Goal: Information Seeking & Learning: Learn about a topic

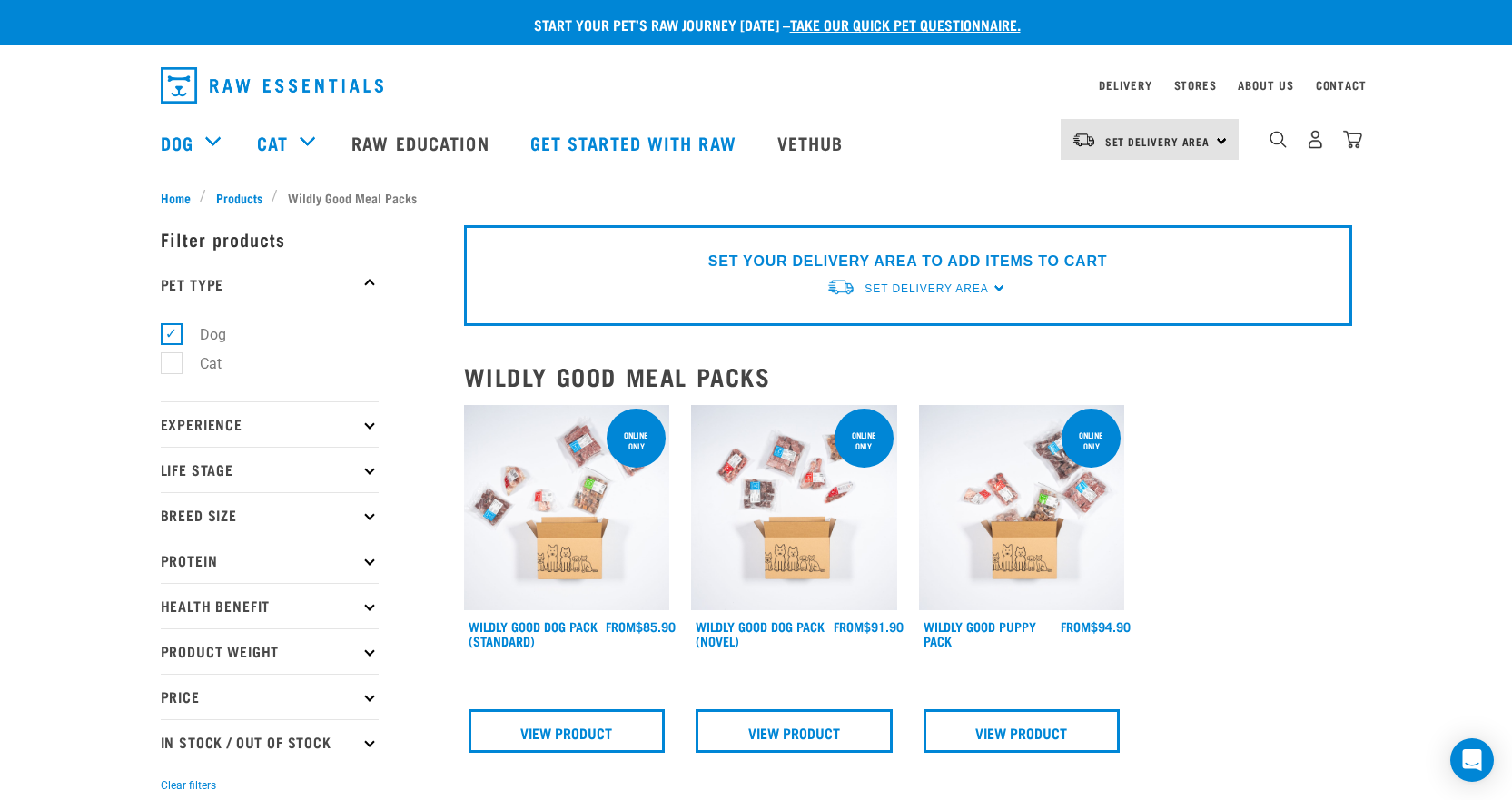
click at [91, 188] on div "Start your pet’s raw journey today – take our quick pet questionnaire. Delivery…" at bounding box center [756, 530] width 1512 height 1061
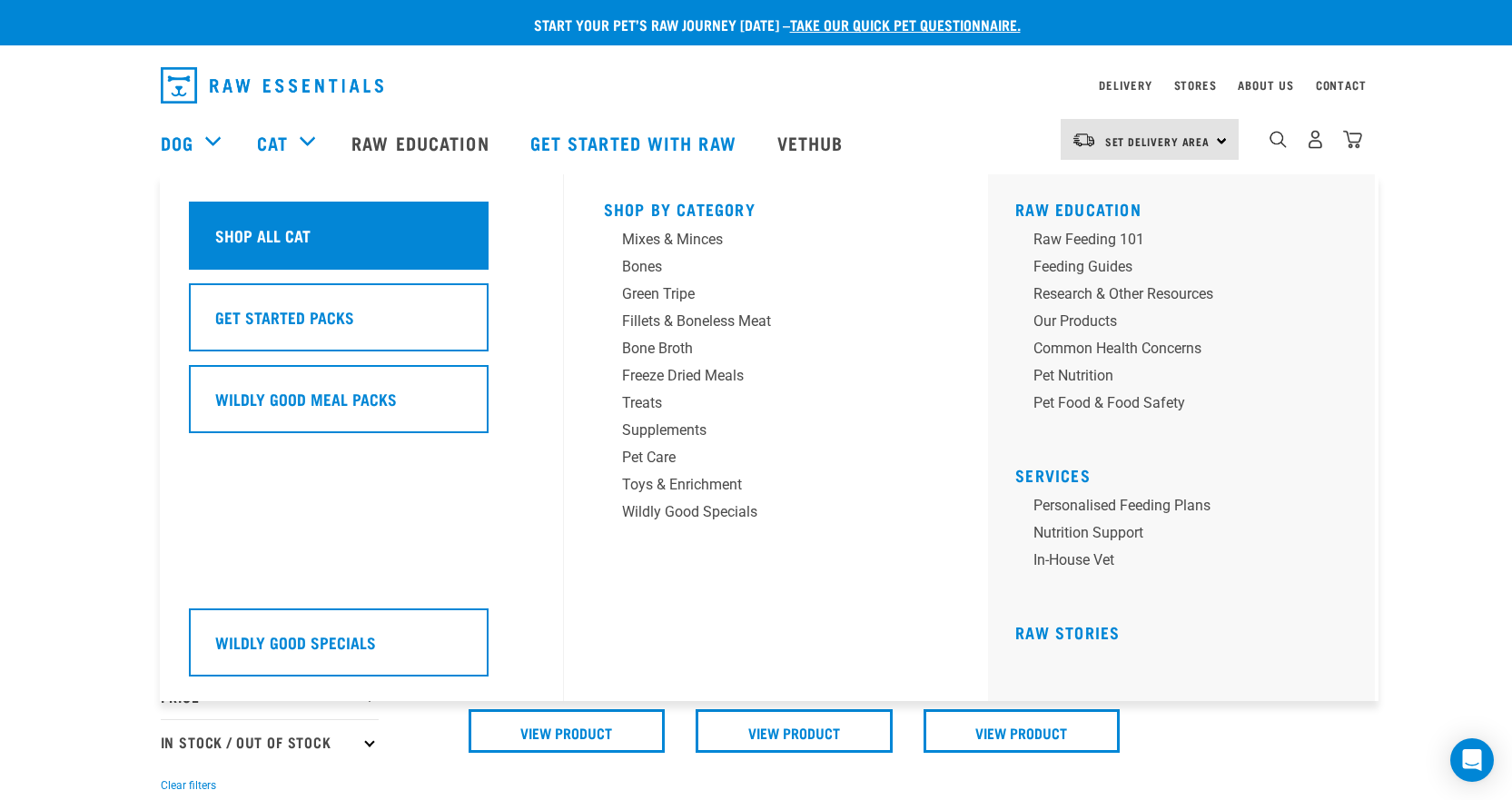
click at [282, 239] on h5 "Shop All Cat" at bounding box center [262, 235] width 96 height 24
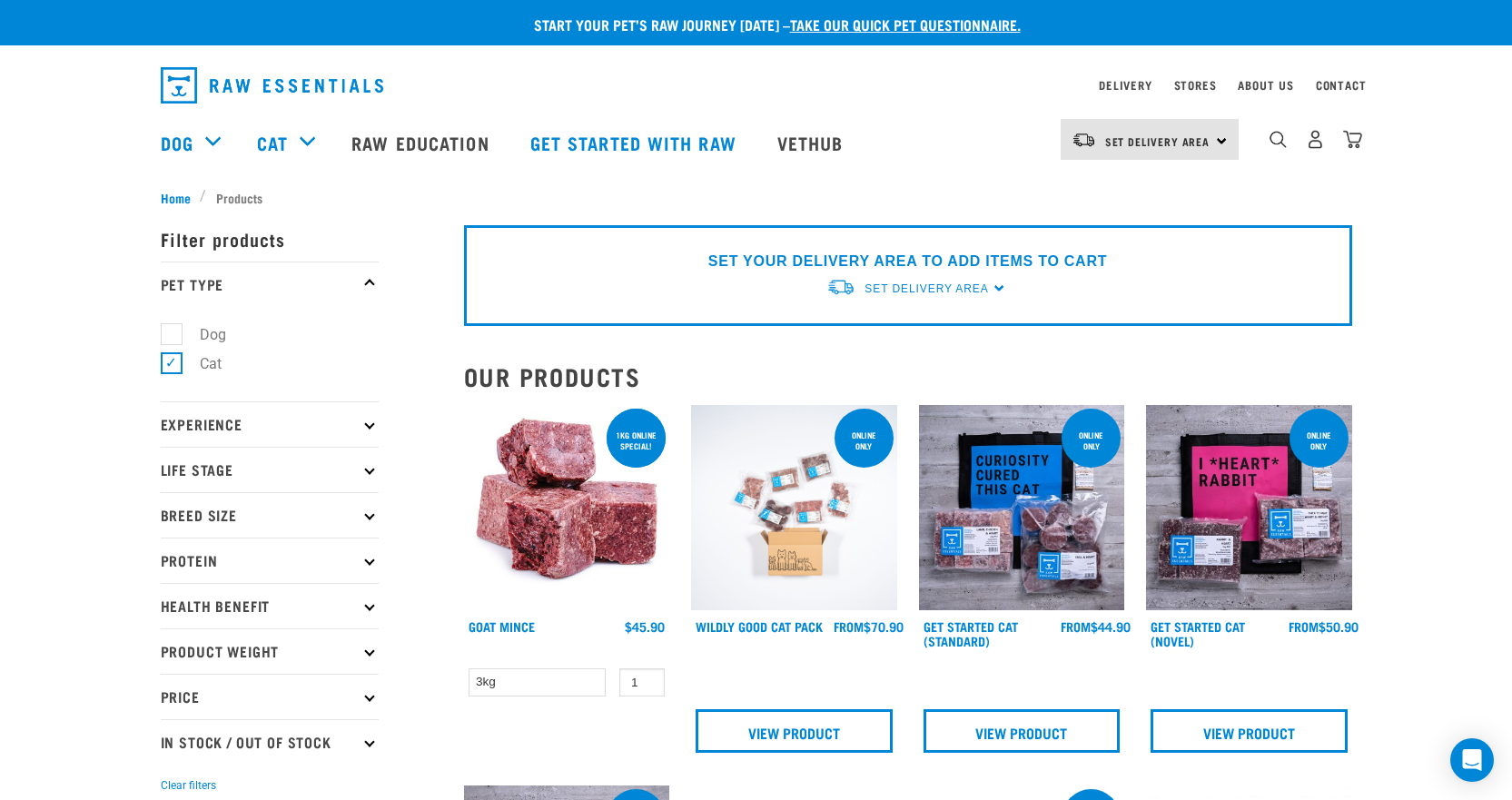
click at [369, 463] on p "Life Stage" at bounding box center [269, 469] width 218 height 46
click at [170, 636] on label "Senior Dog" at bounding box center [224, 637] width 108 height 23
click at [170, 636] on input "Senior Dog" at bounding box center [166, 634] width 12 height 12
checkbox input "true"
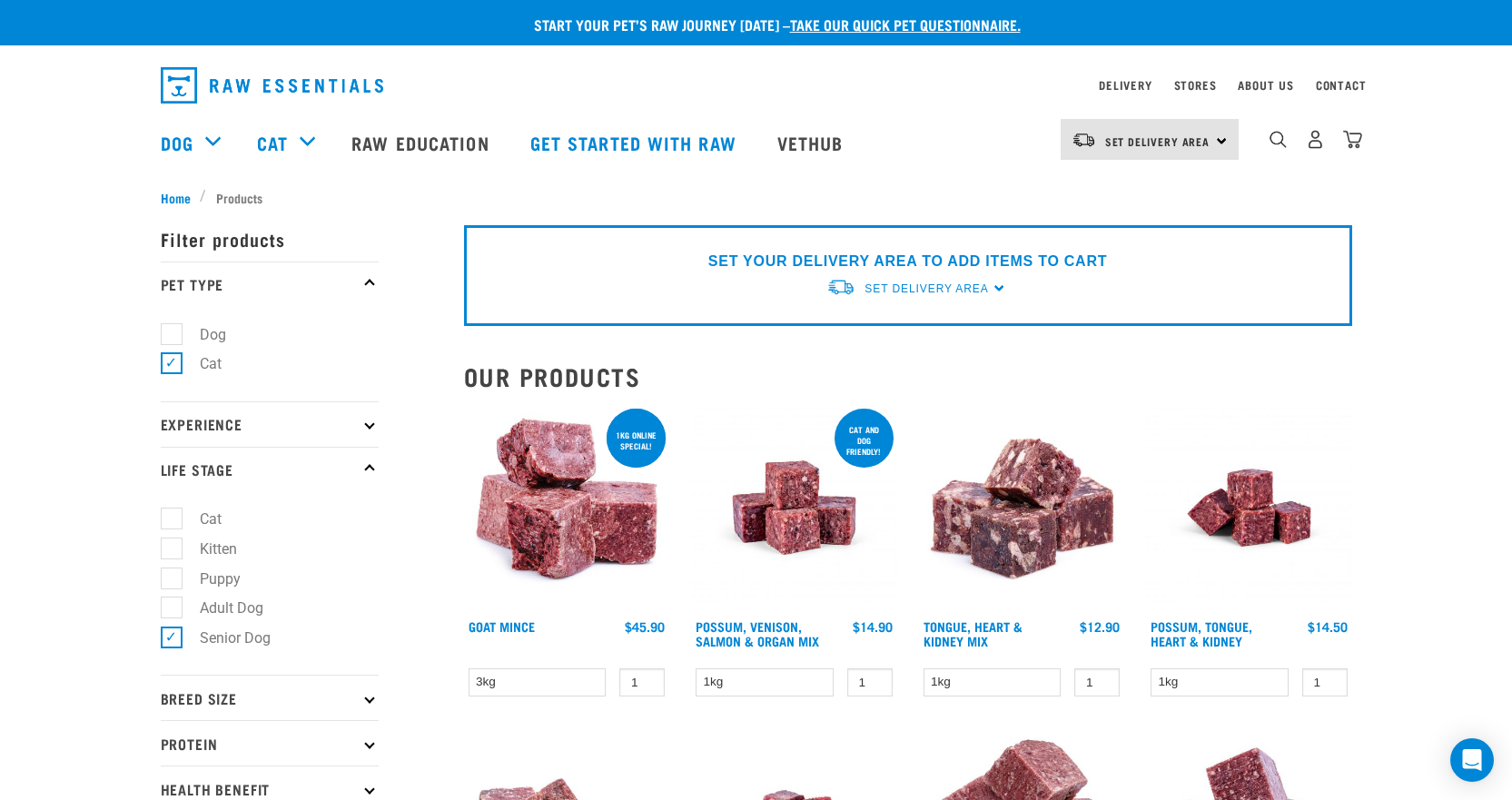
click at [171, 333] on label "Dog" at bounding box center [201, 334] width 63 height 23
click at [171, 333] on input "Dog" at bounding box center [166, 331] width 12 height 12
checkbox input "true"
click at [175, 366] on label "Cat" at bounding box center [200, 364] width 58 height 23
click at [172, 366] on input "Cat" at bounding box center [166, 361] width 12 height 12
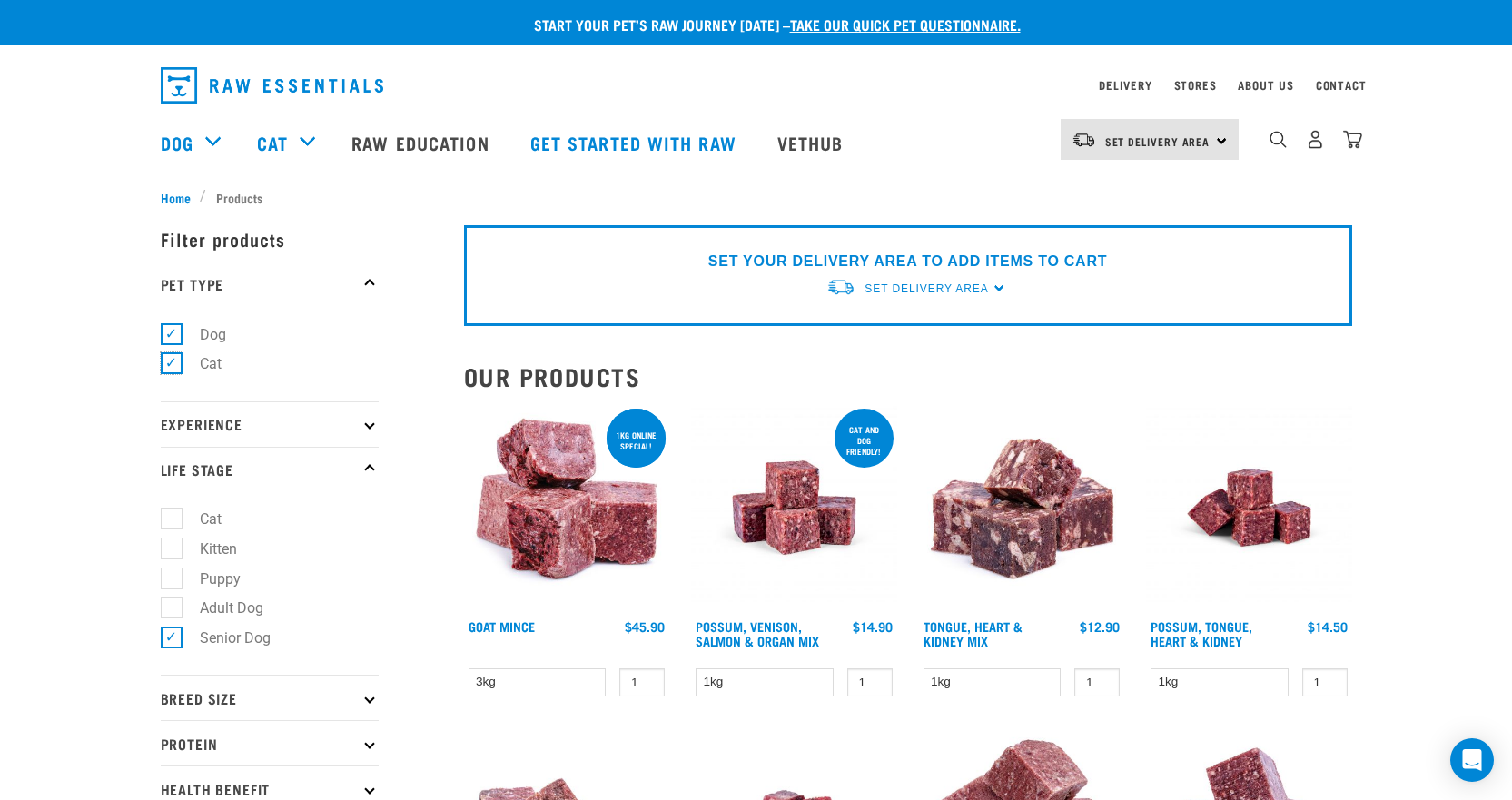
checkbox input "false"
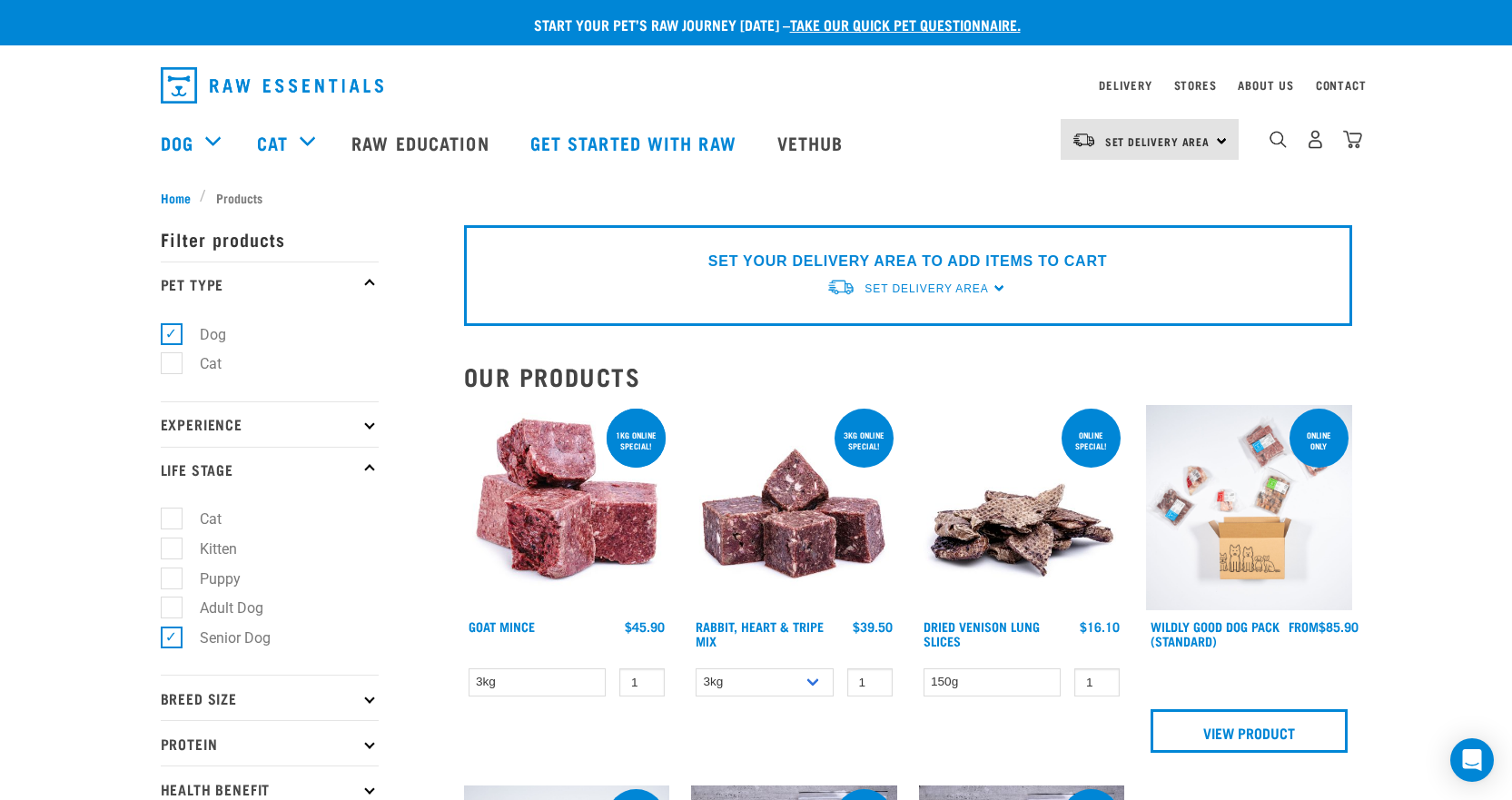
click at [175, 81] on img "dropdown navigation" at bounding box center [272, 86] width 222 height 36
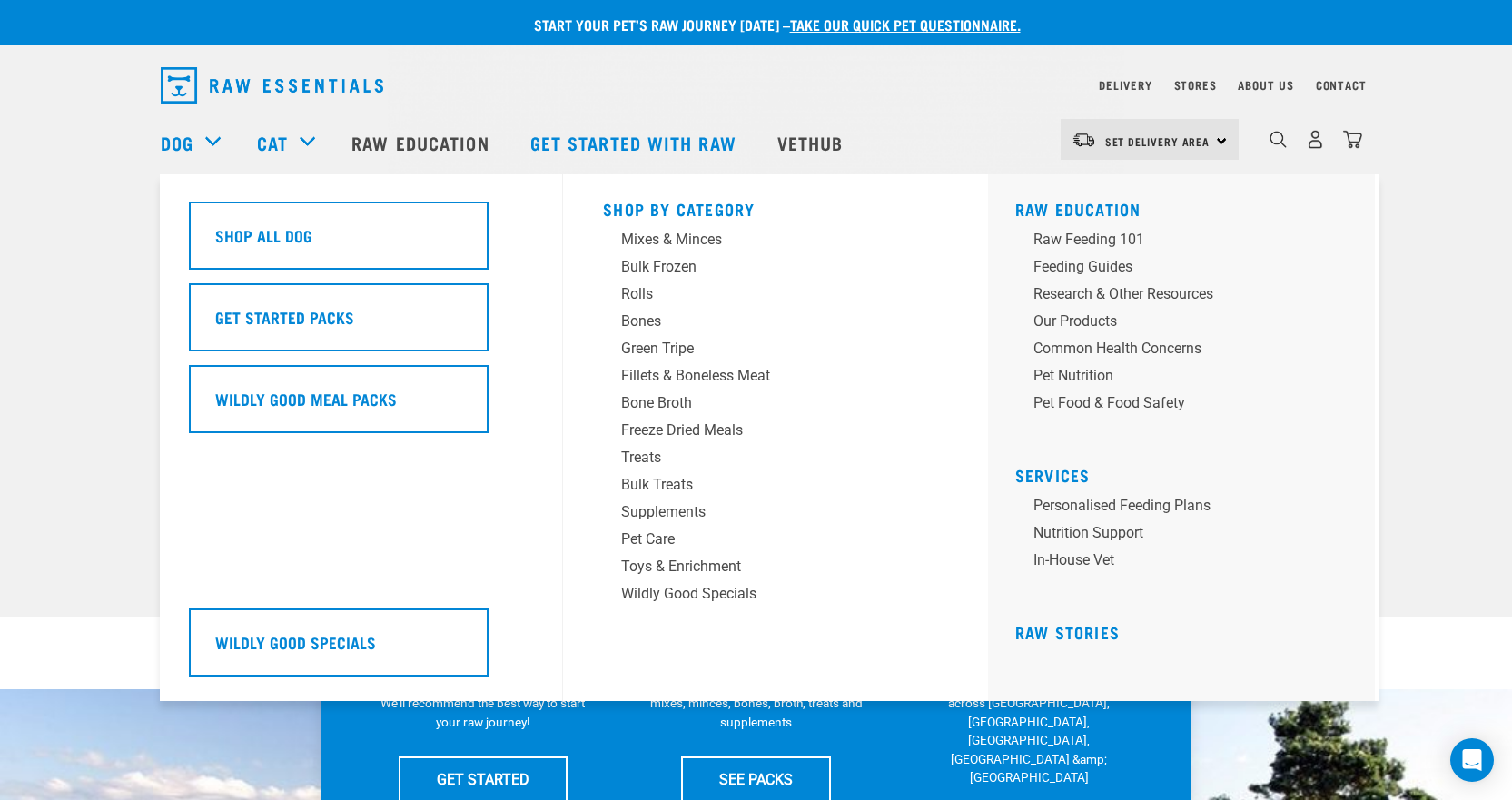
click at [194, 136] on div "Dog" at bounding box center [200, 143] width 78 height 73
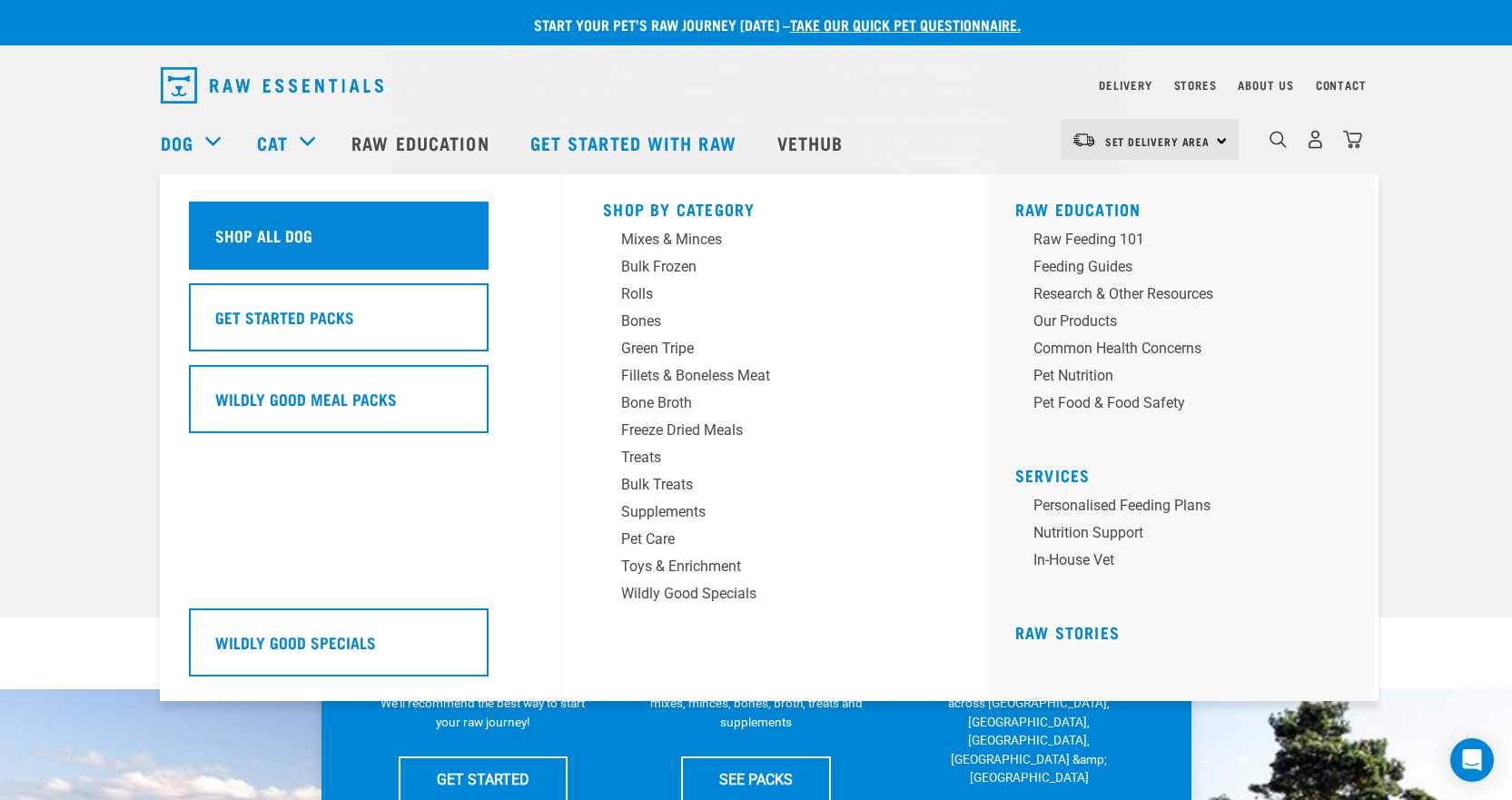
click at [271, 231] on h5 "Shop All Dog" at bounding box center [263, 235] width 98 height 24
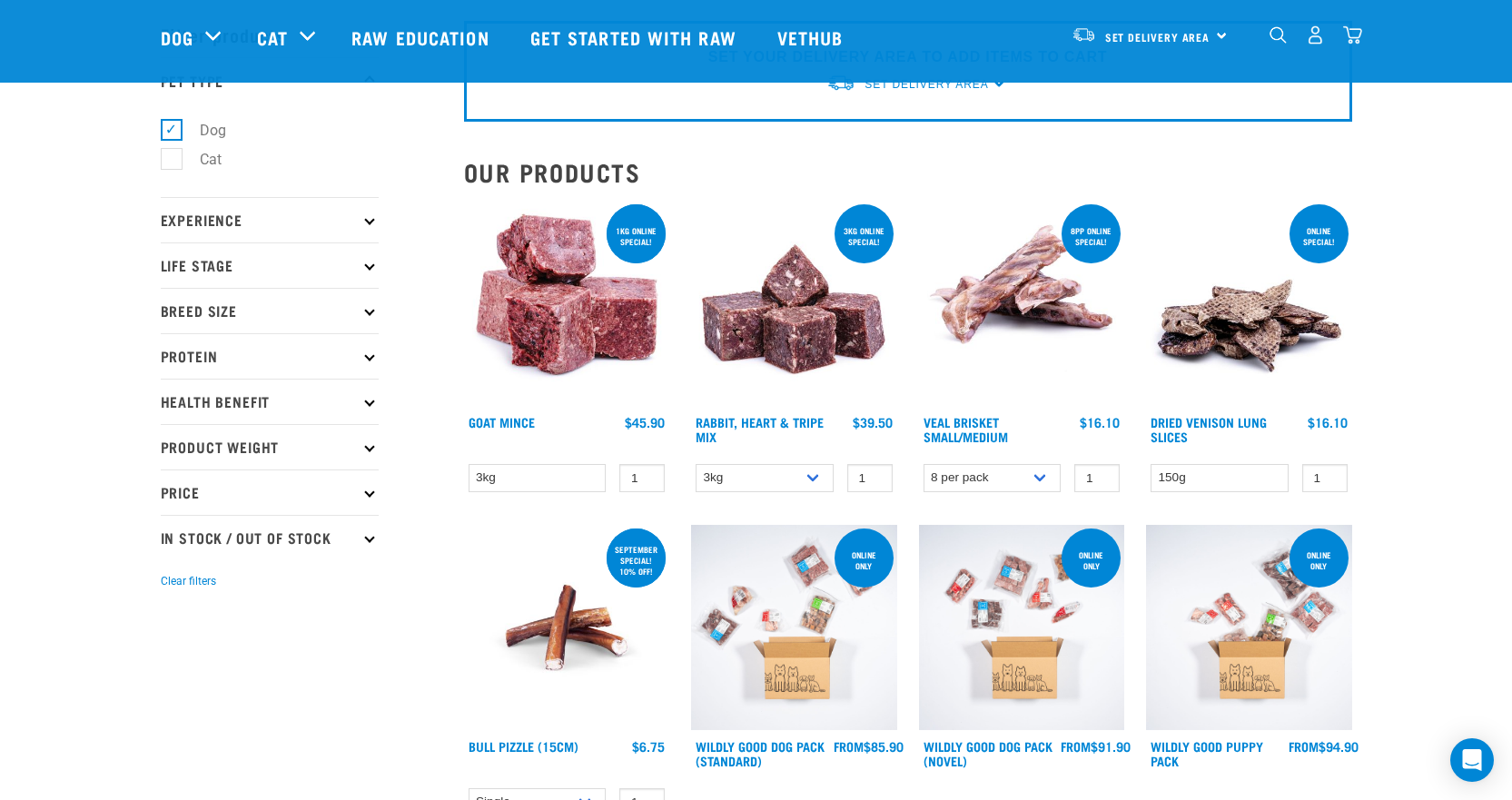
scroll to position [181, 0]
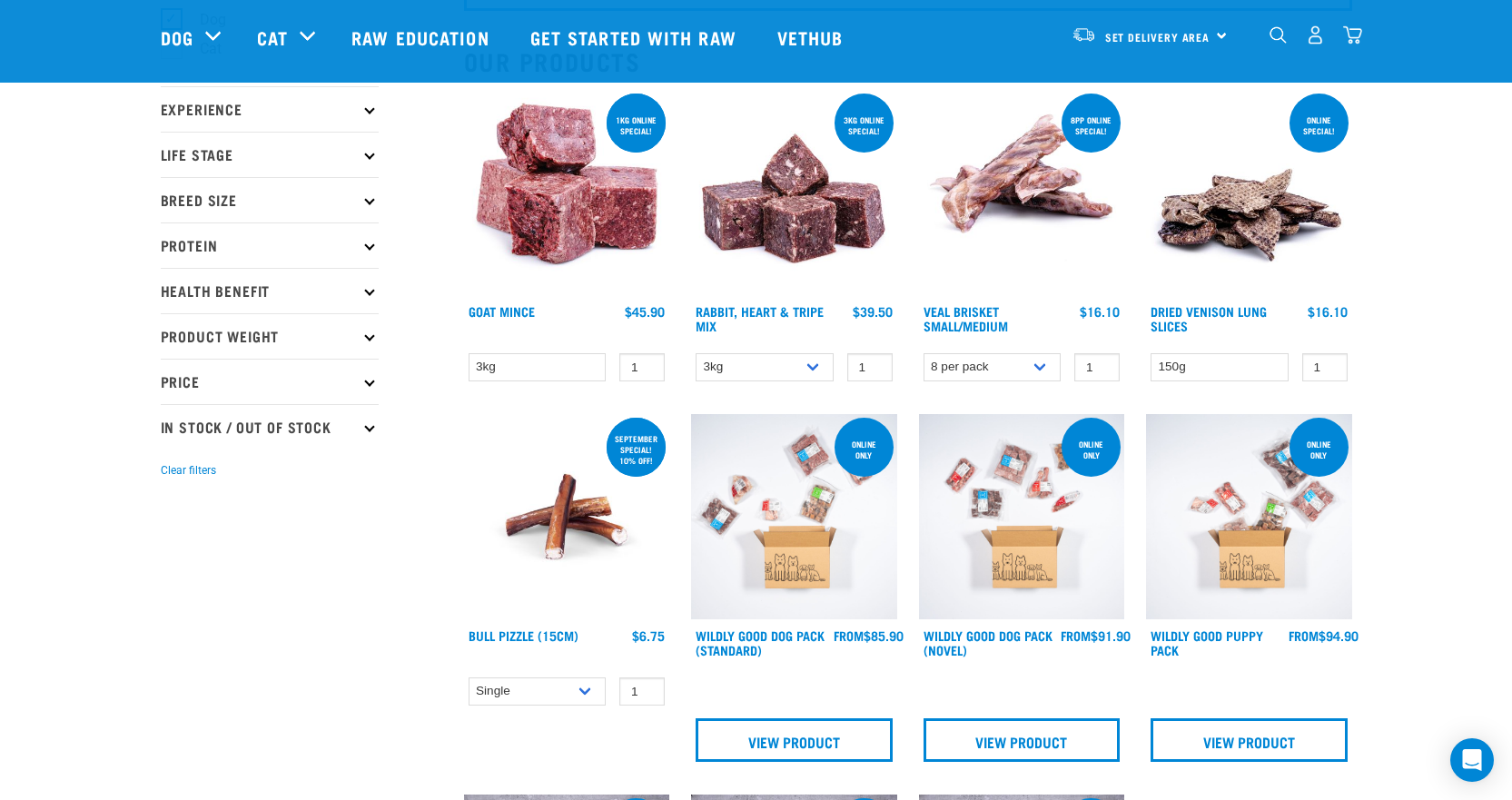
click at [356, 150] on p "Life Stage" at bounding box center [269, 154] width 218 height 46
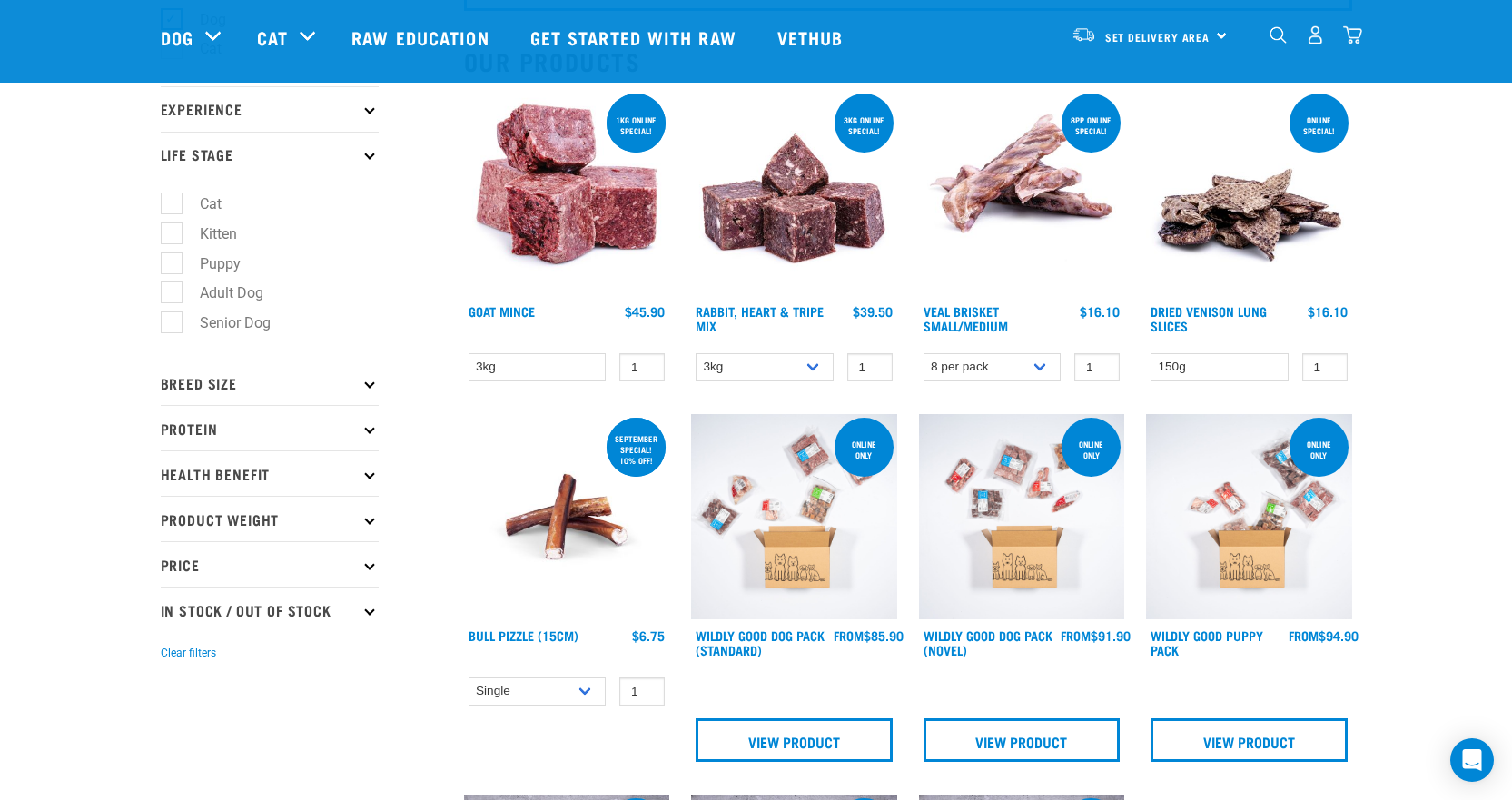
click at [172, 315] on label "Senior Dog" at bounding box center [224, 323] width 108 height 23
click at [172, 315] on input "Senior Dog" at bounding box center [166, 320] width 12 height 12
checkbox input "true"
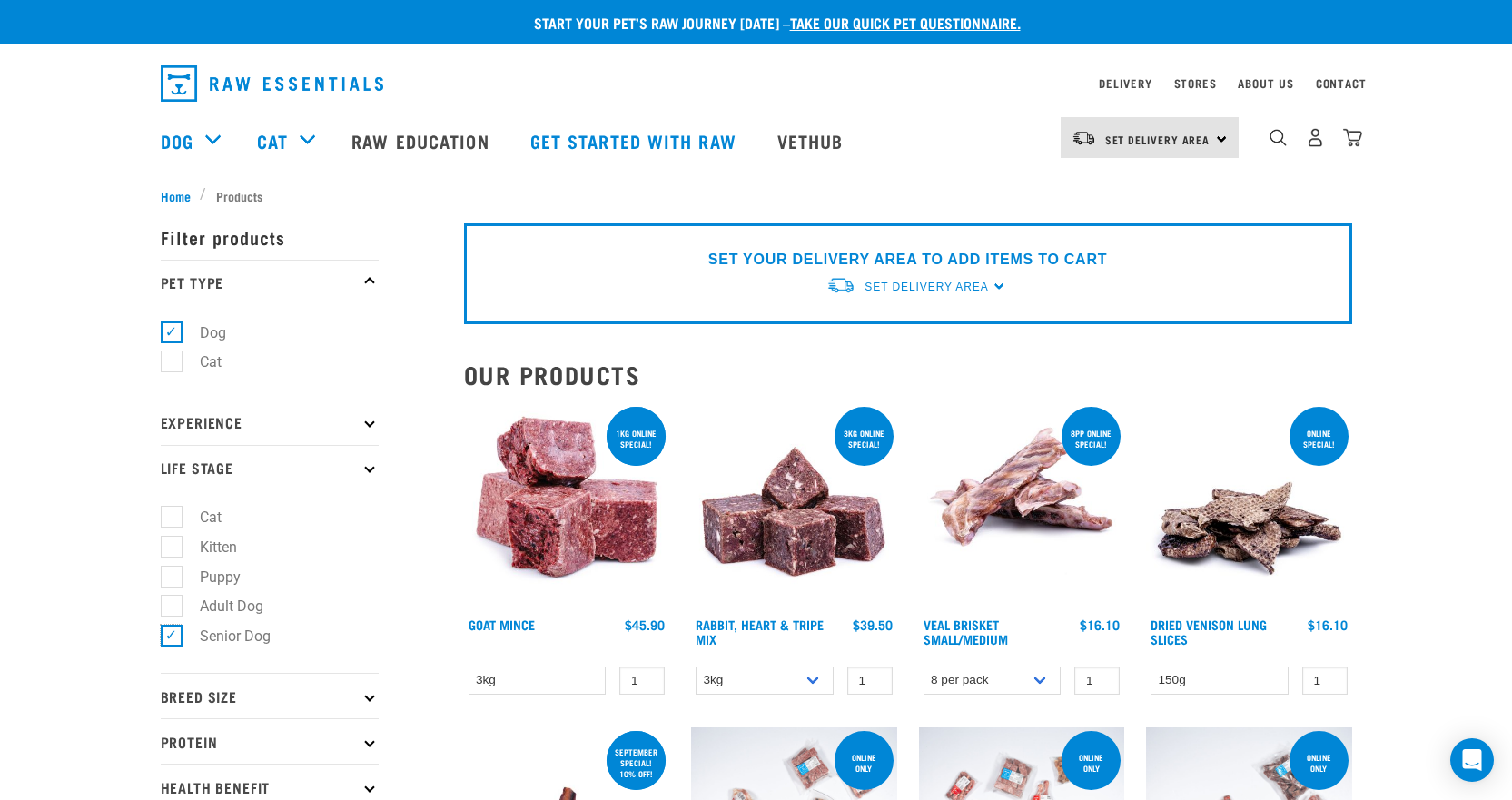
scroll to position [0, 0]
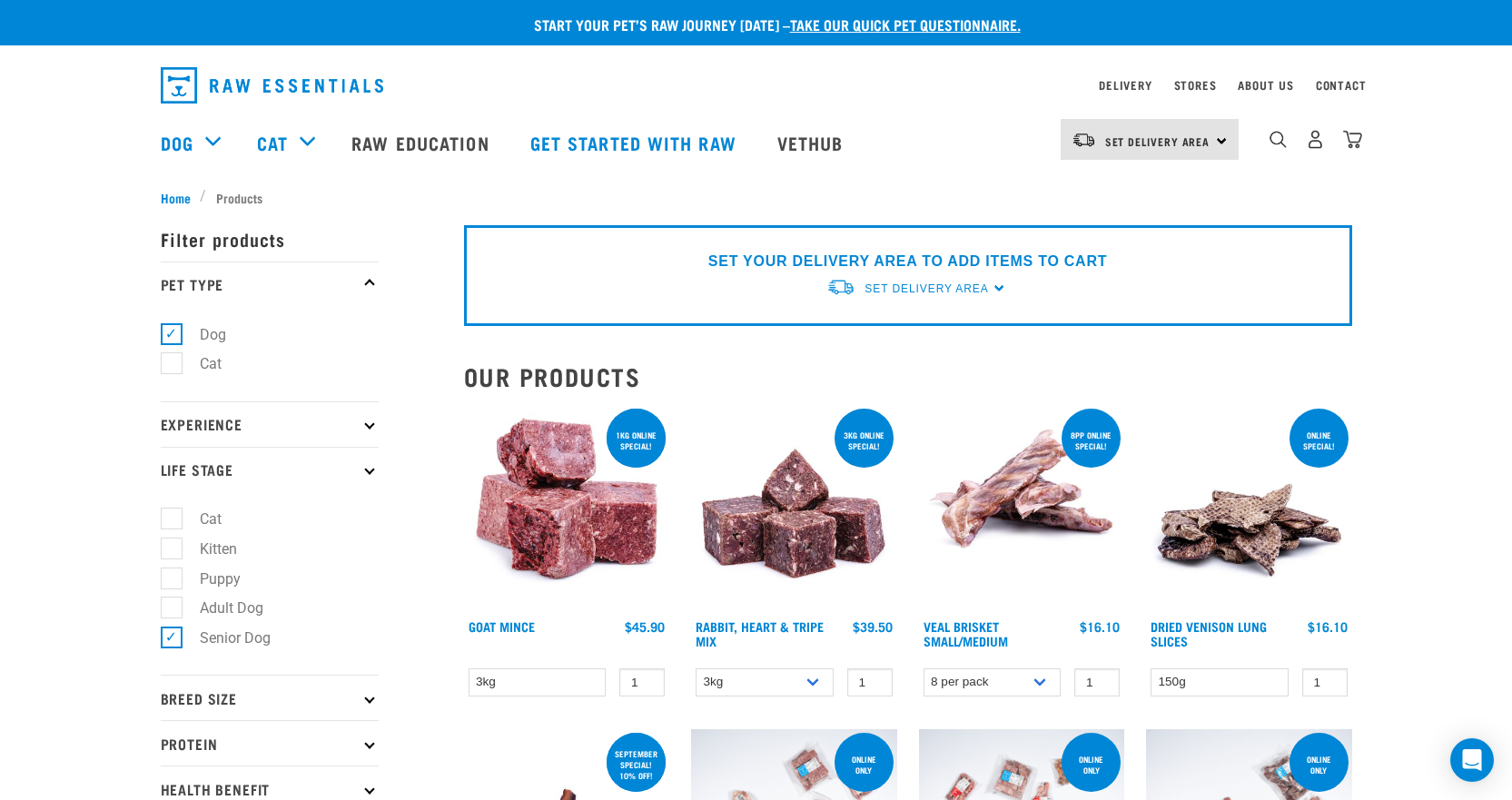
click at [366, 421] on icon at bounding box center [368, 423] width 10 height 10
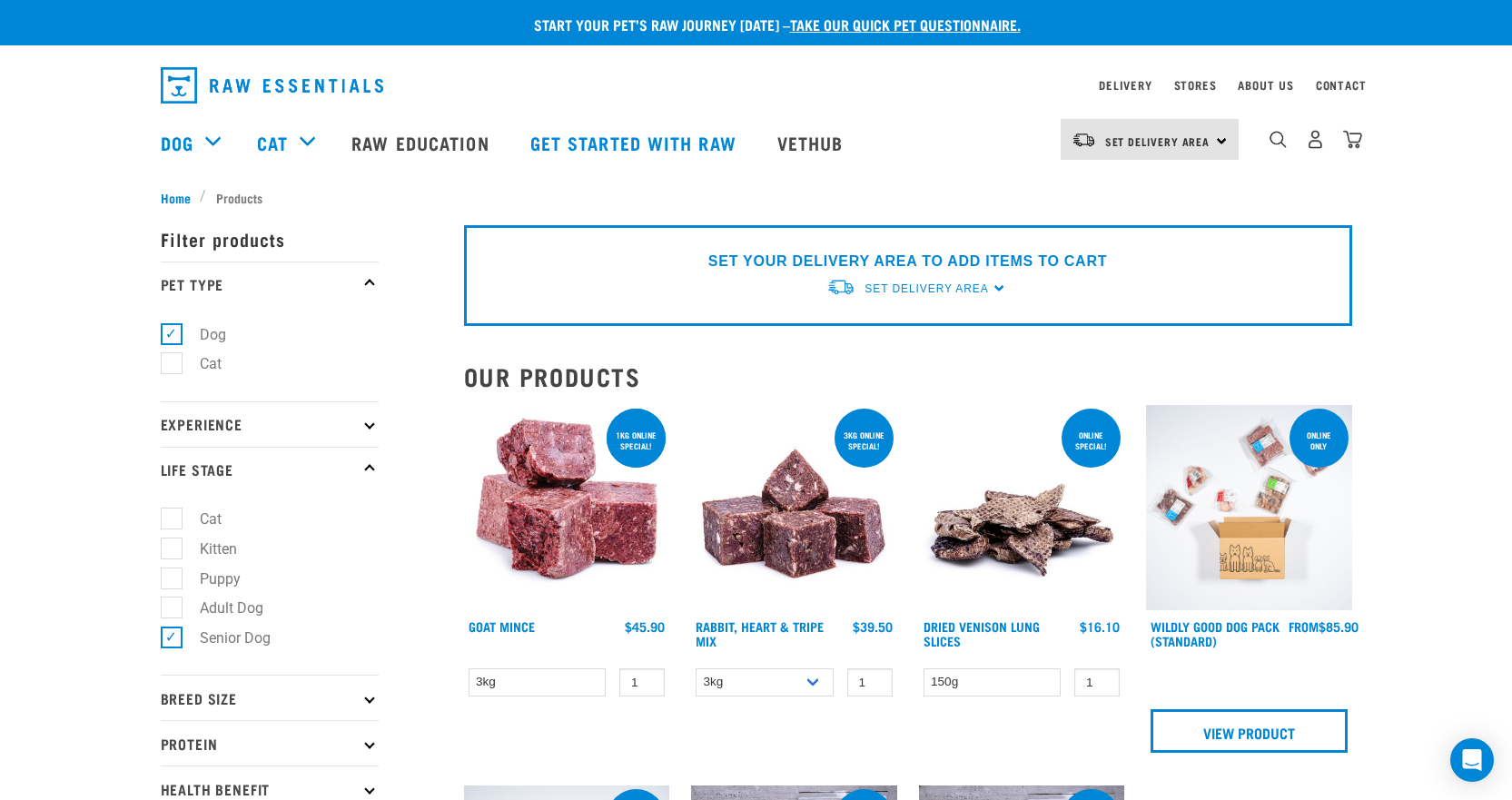
click at [179, 603] on label "Adult Dog" at bounding box center [221, 608] width 100 height 23
click at [172, 603] on input "Adult Dog" at bounding box center [166, 604] width 12 height 12
checkbox input "true"
click at [175, 641] on label "Senior Dog" at bounding box center [224, 637] width 108 height 23
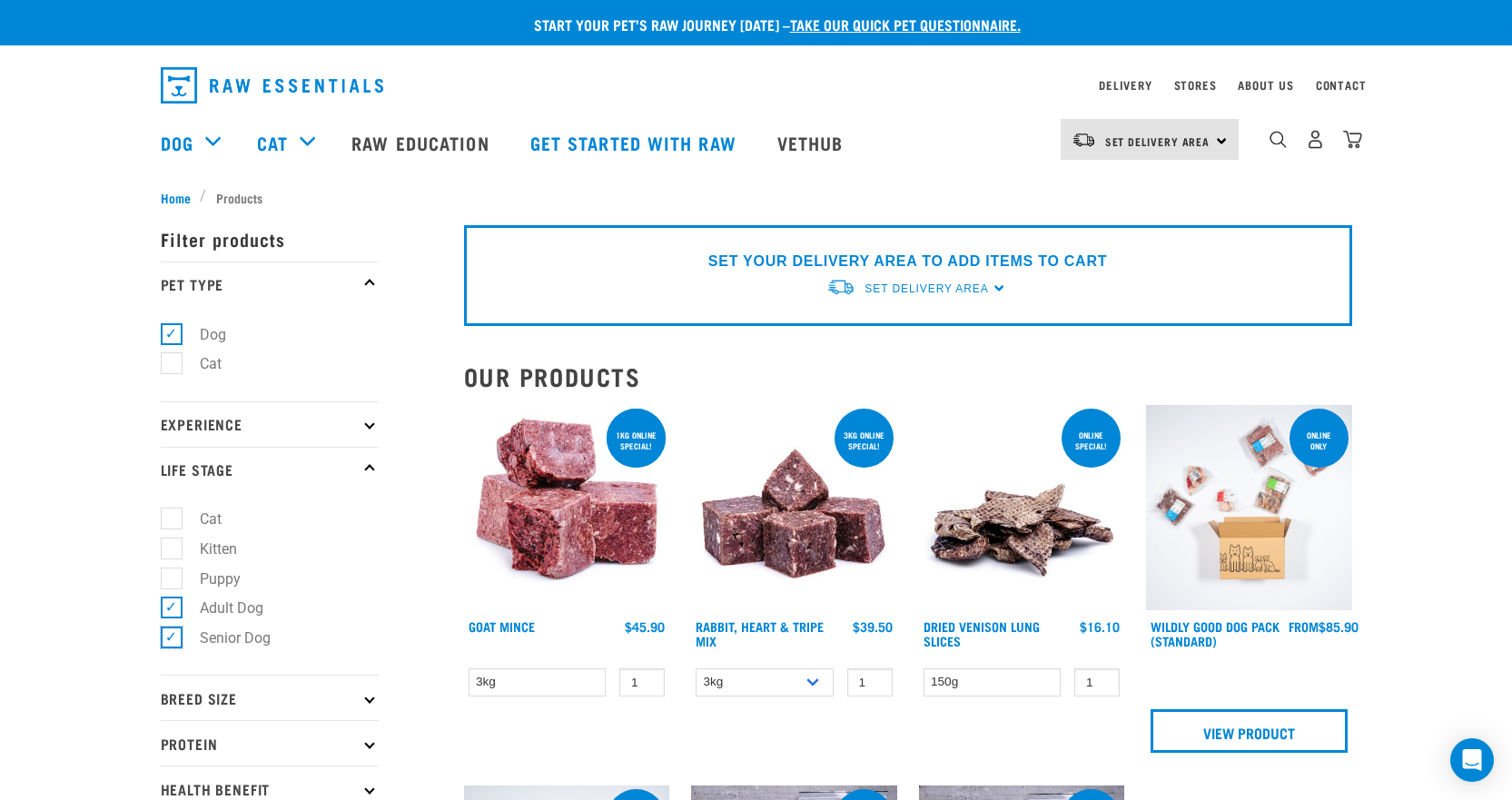
click at [172, 641] on input "Senior Dog" at bounding box center [166, 634] width 12 height 12
checkbox input "false"
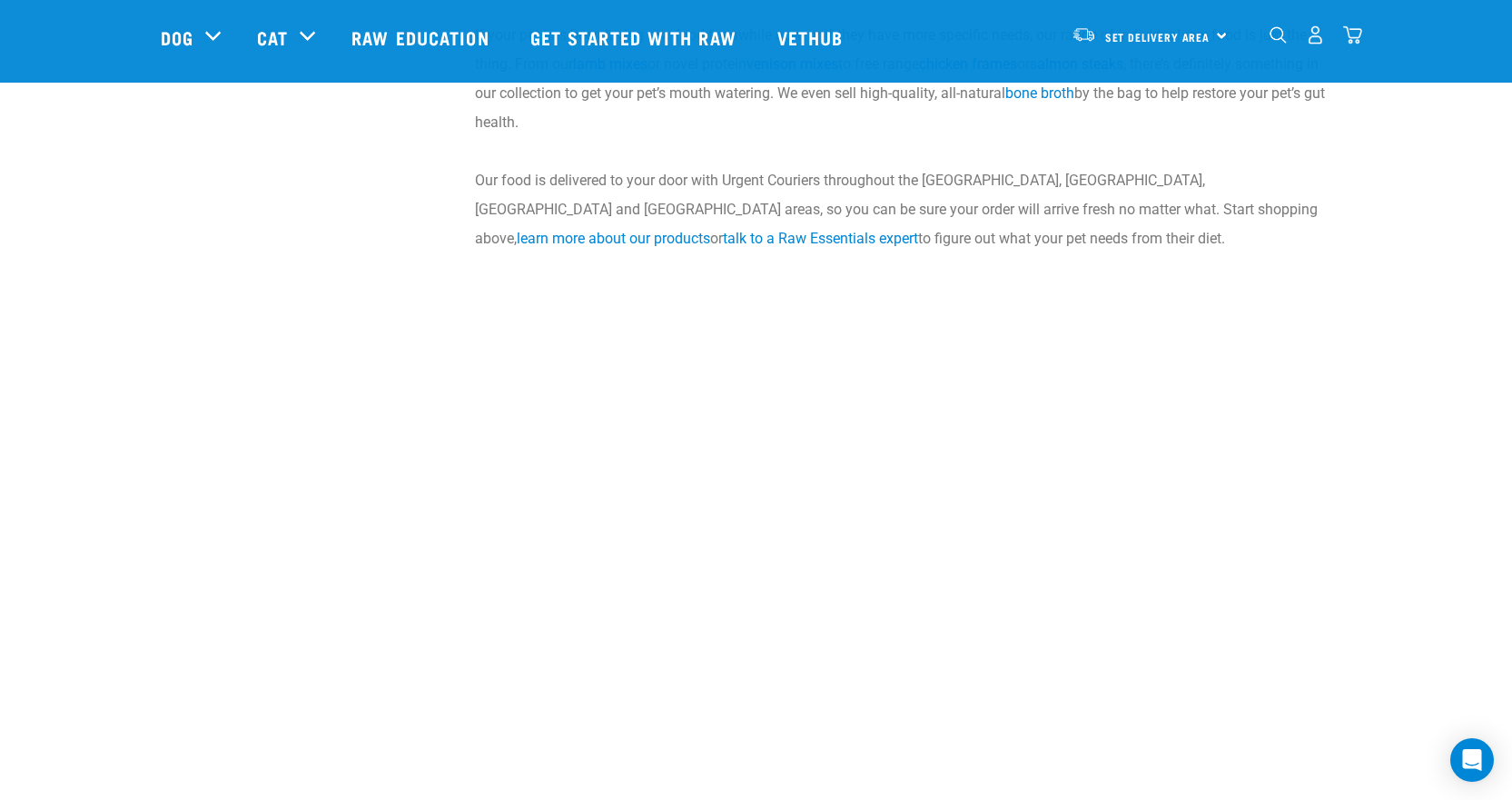
scroll to position [3450, 0]
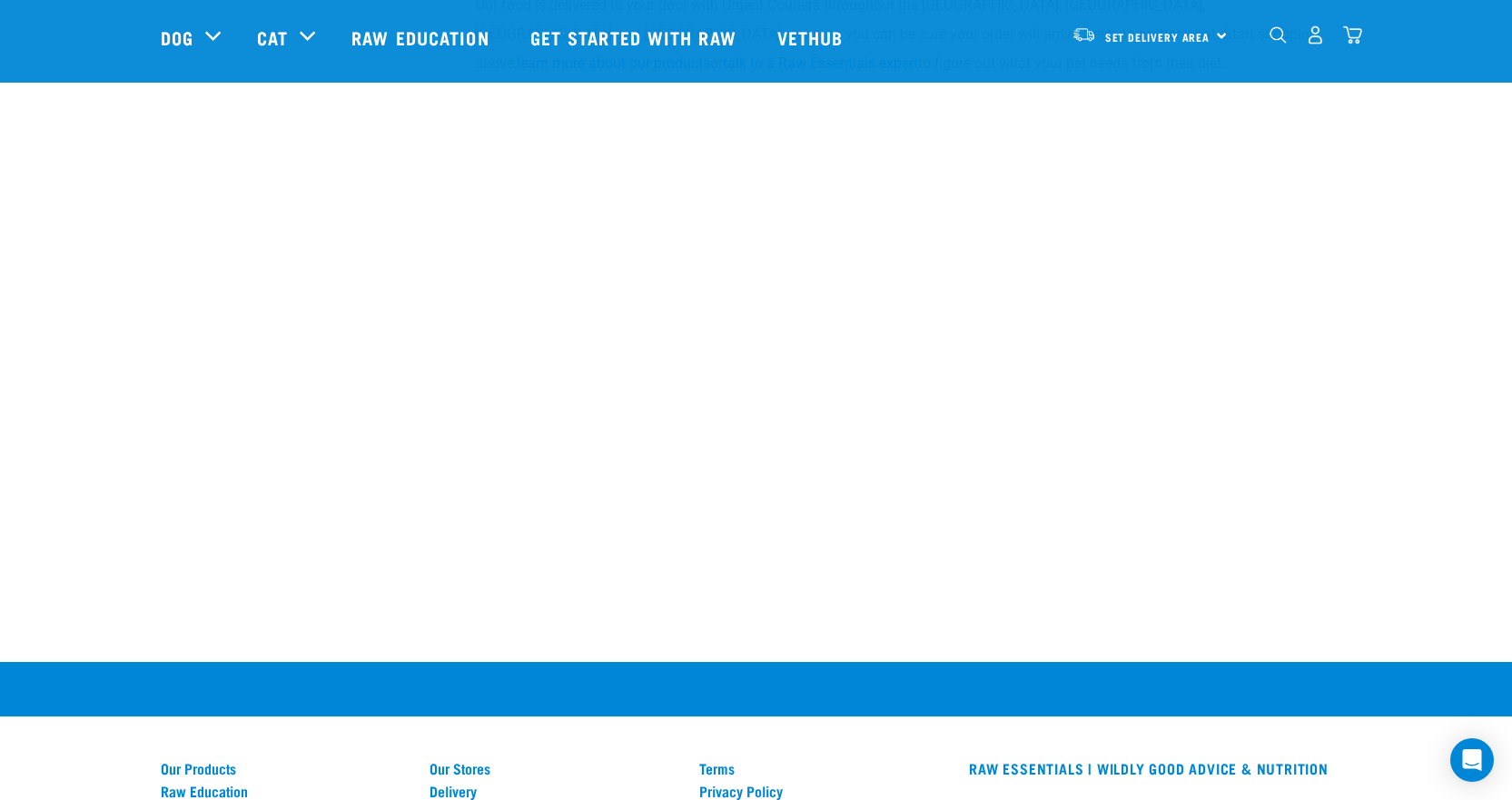
click at [1276, 38] on img "dropdown navigation" at bounding box center [1278, 35] width 17 height 17
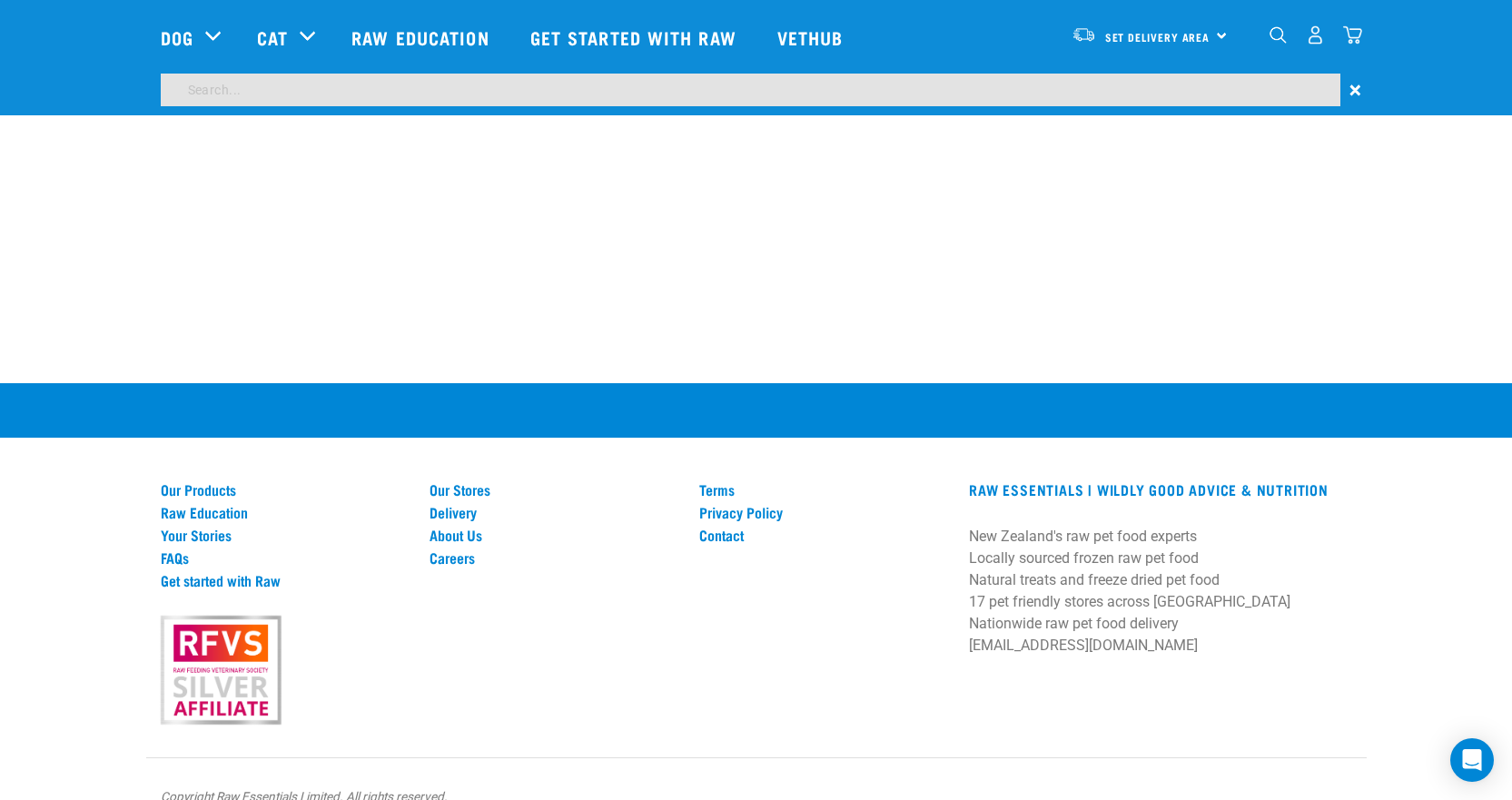
scroll to position [3757, 0]
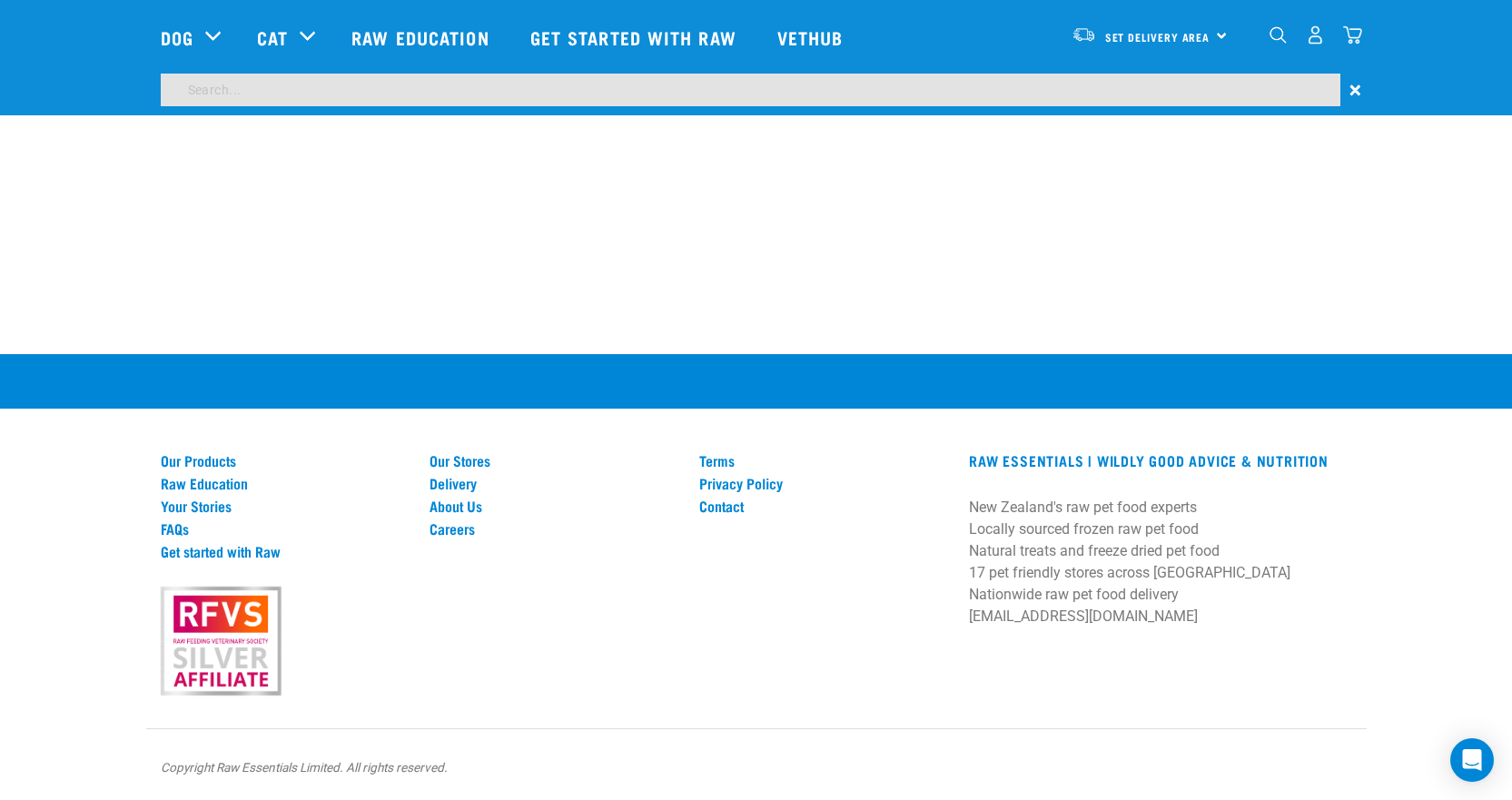
click at [627, 91] on input "search" at bounding box center [750, 90] width 1179 height 33
type input "senior dogs"
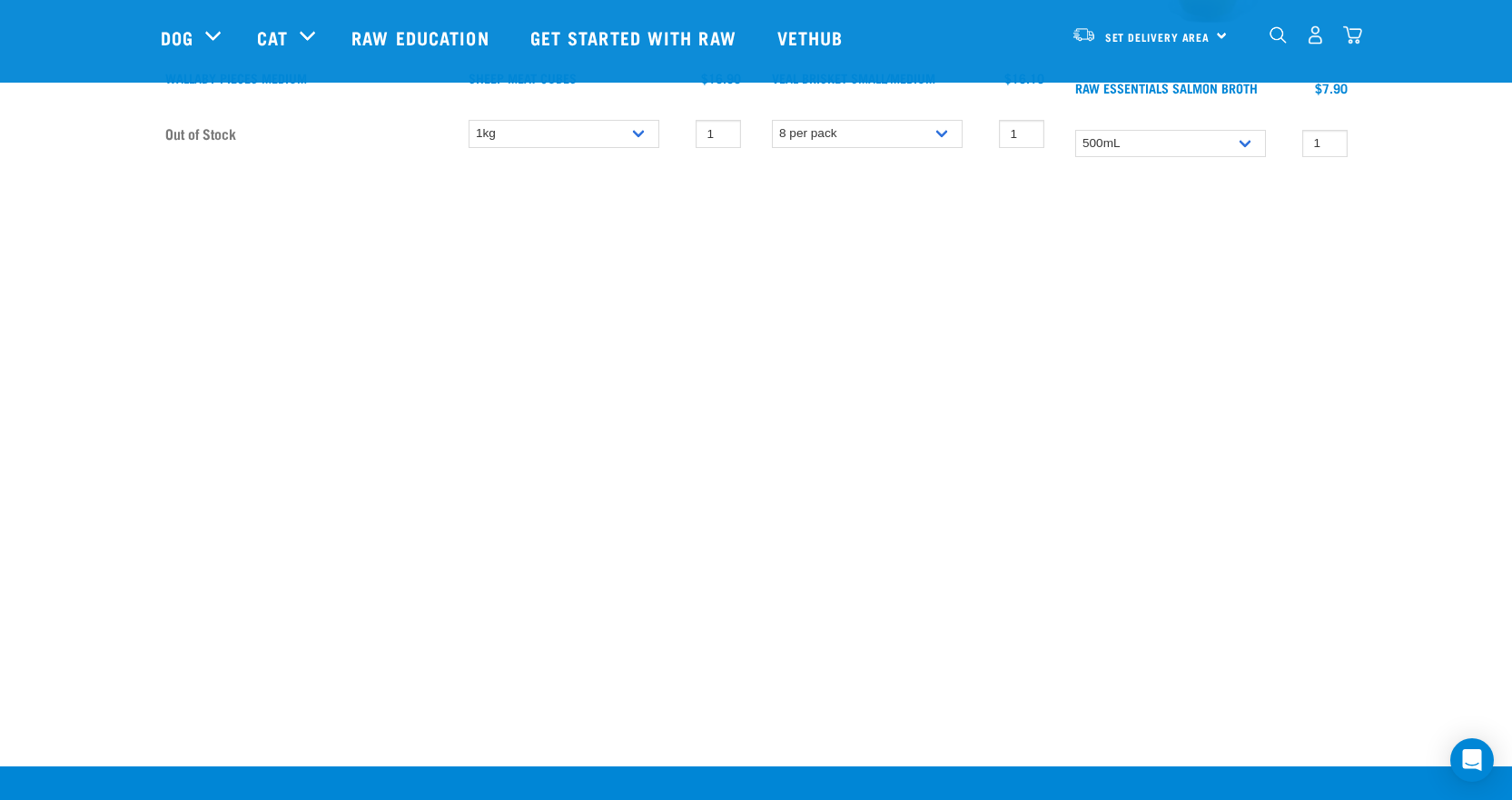
scroll to position [1872, 0]
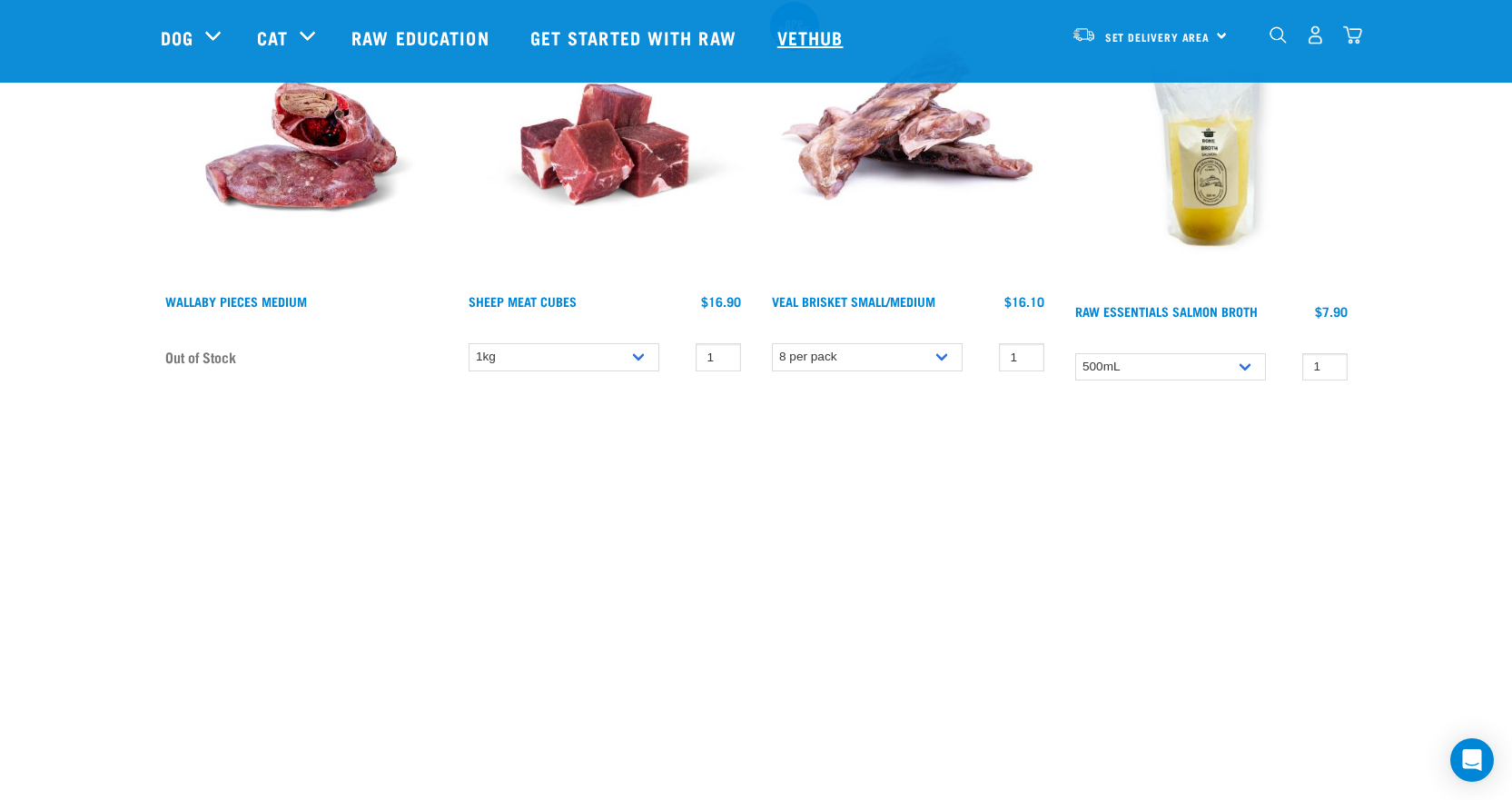
click at [820, 44] on link "Vethub" at bounding box center [813, 37] width 108 height 73
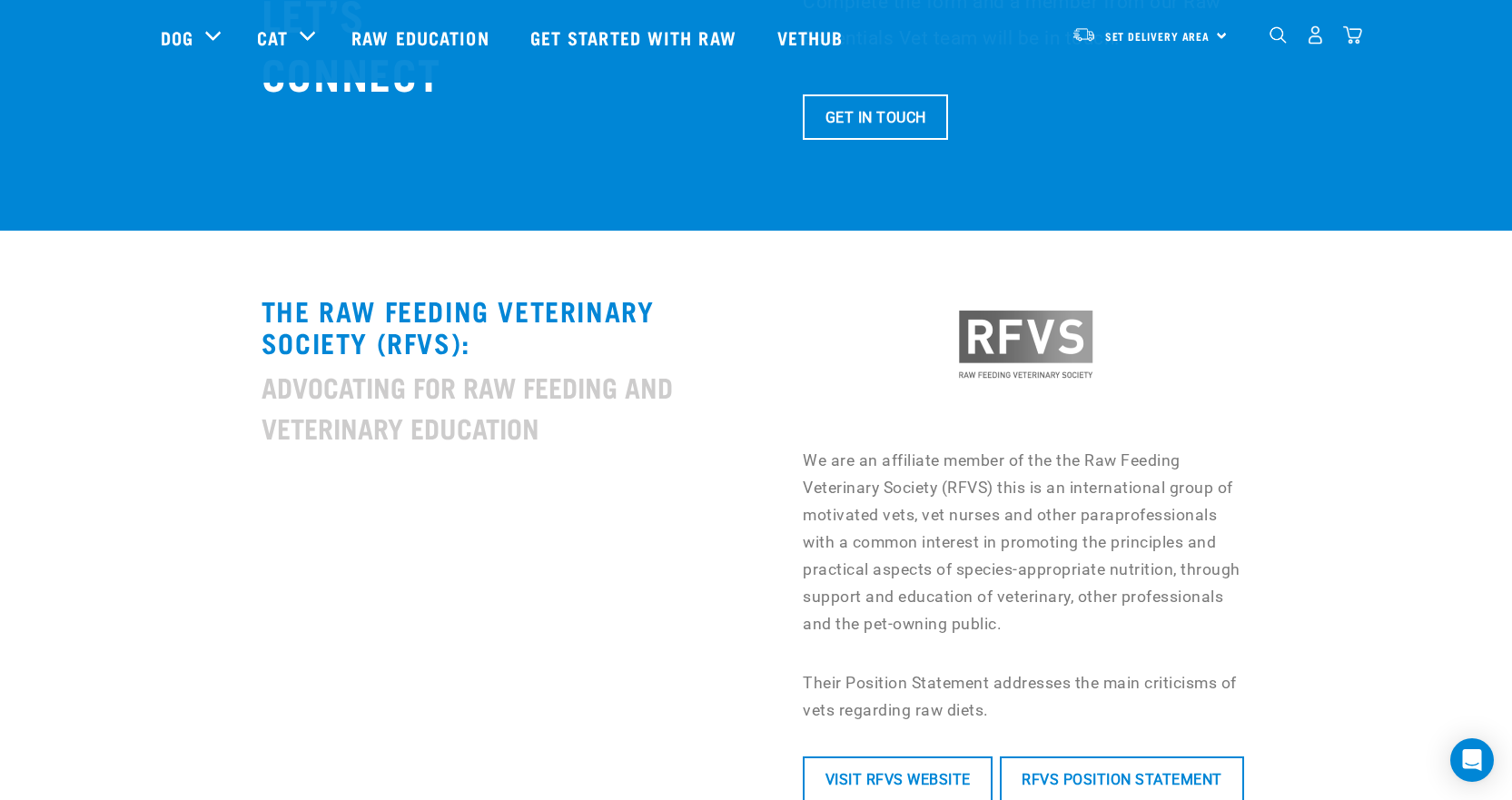
scroll to position [6808, 0]
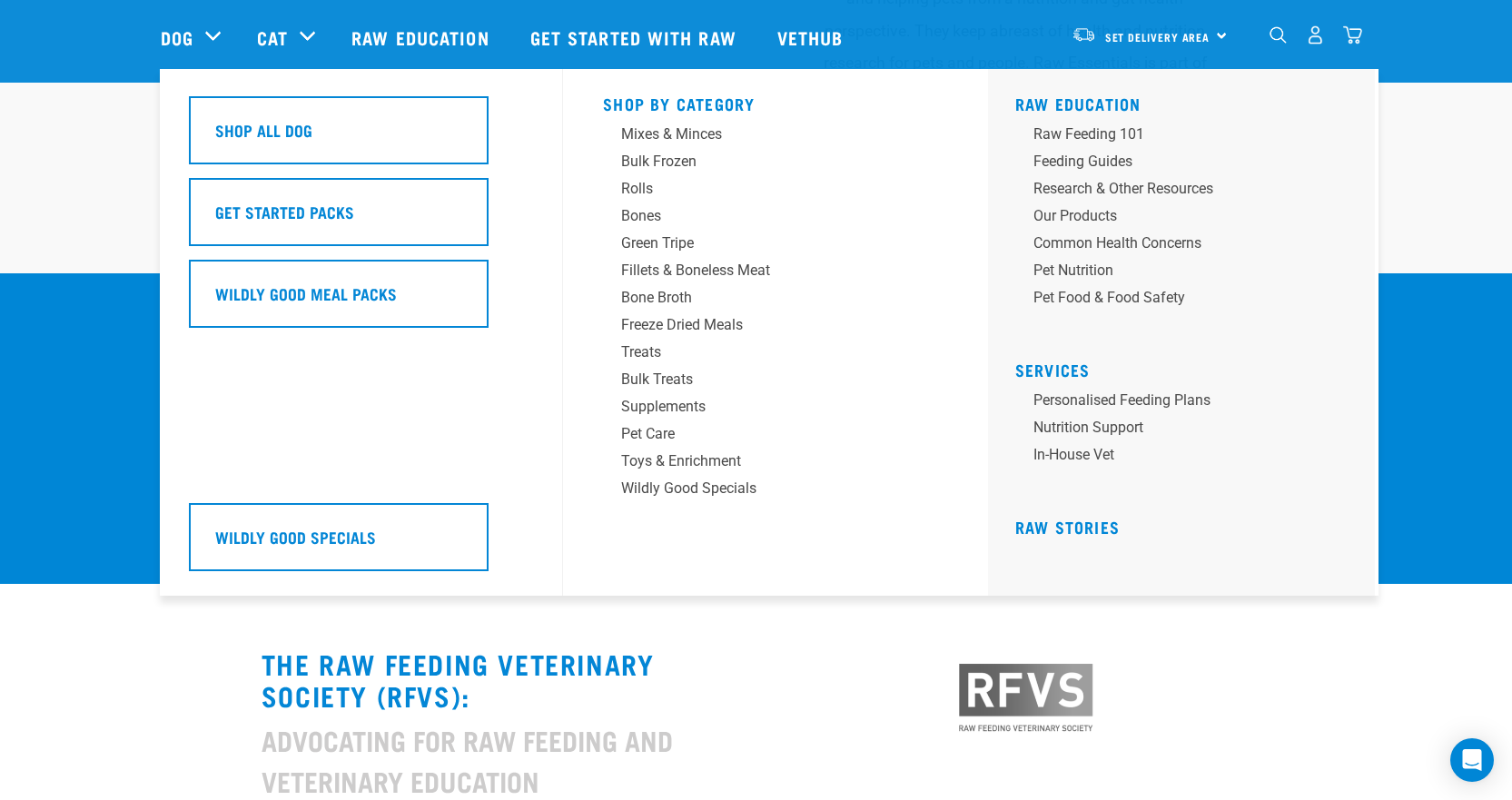
click at [209, 41] on div "Dog" at bounding box center [200, 37] width 78 height 73
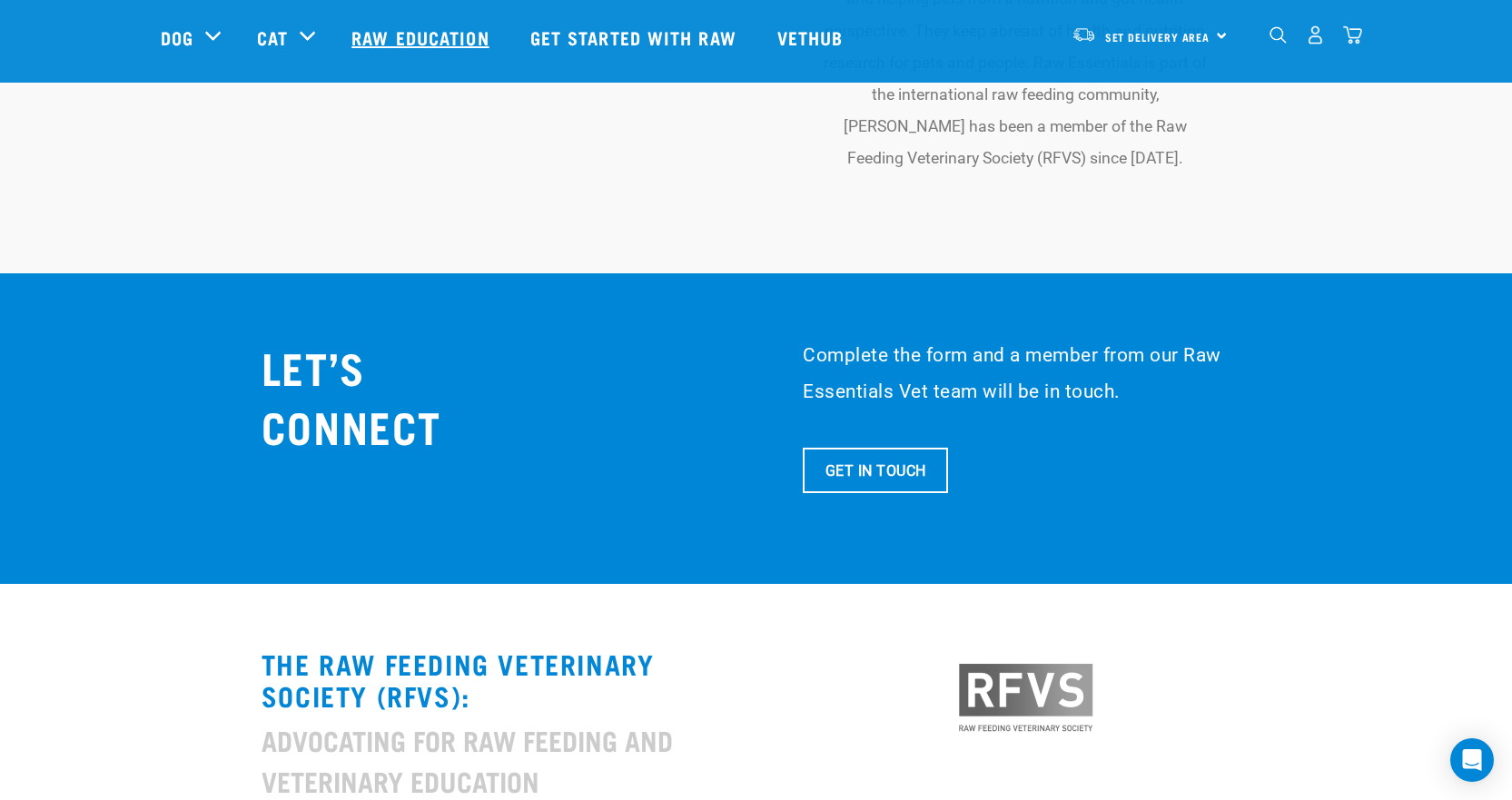
click at [461, 32] on link "Raw Education" at bounding box center [422, 37] width 178 height 73
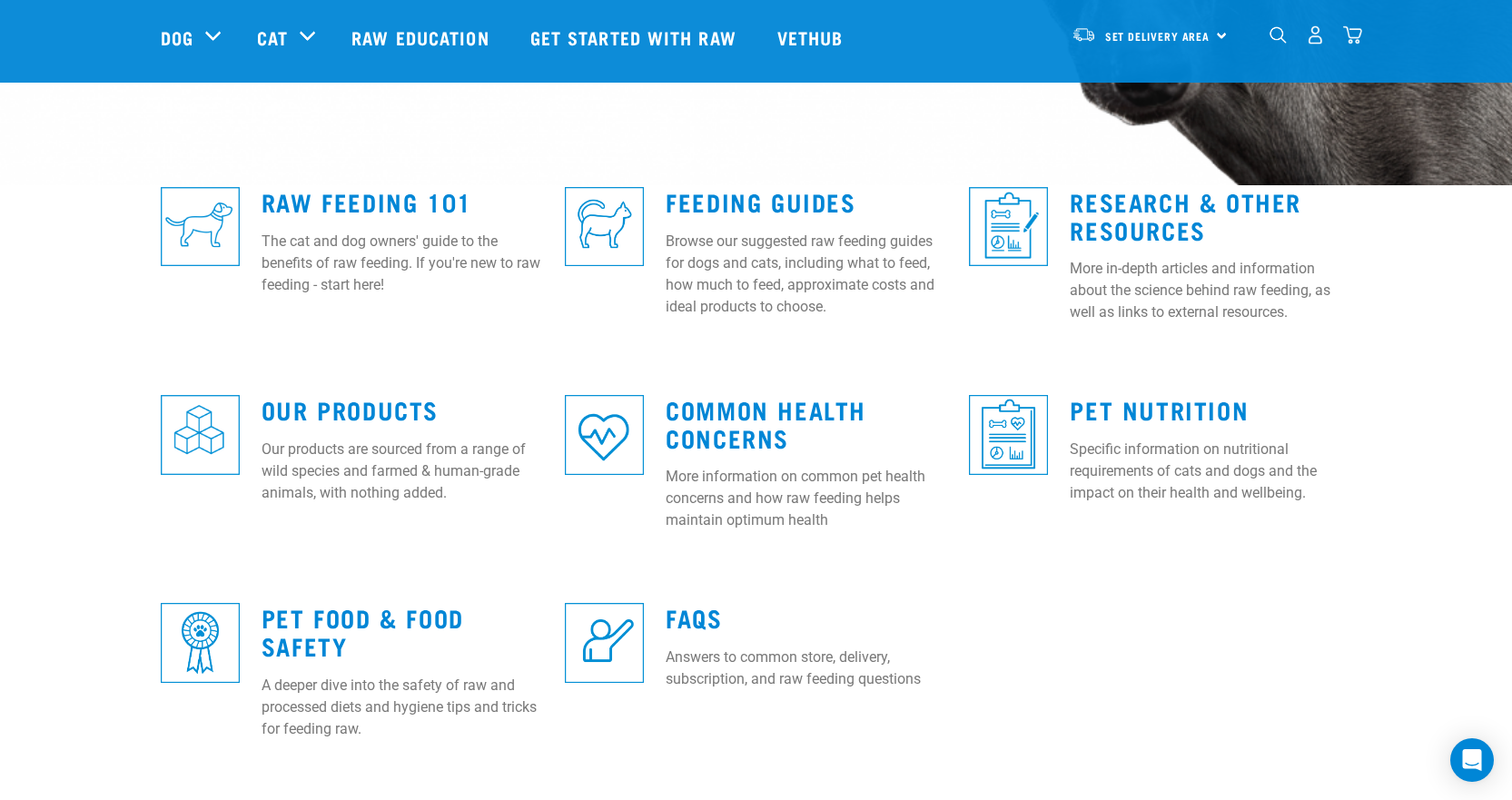
scroll to position [431, 0]
click at [1181, 443] on p "Specific information on nutritional requirements of cats and dogs and the impac…" at bounding box center [1210, 472] width 282 height 66
click at [1128, 403] on link "Pet Nutrition" at bounding box center [1159, 409] width 179 height 14
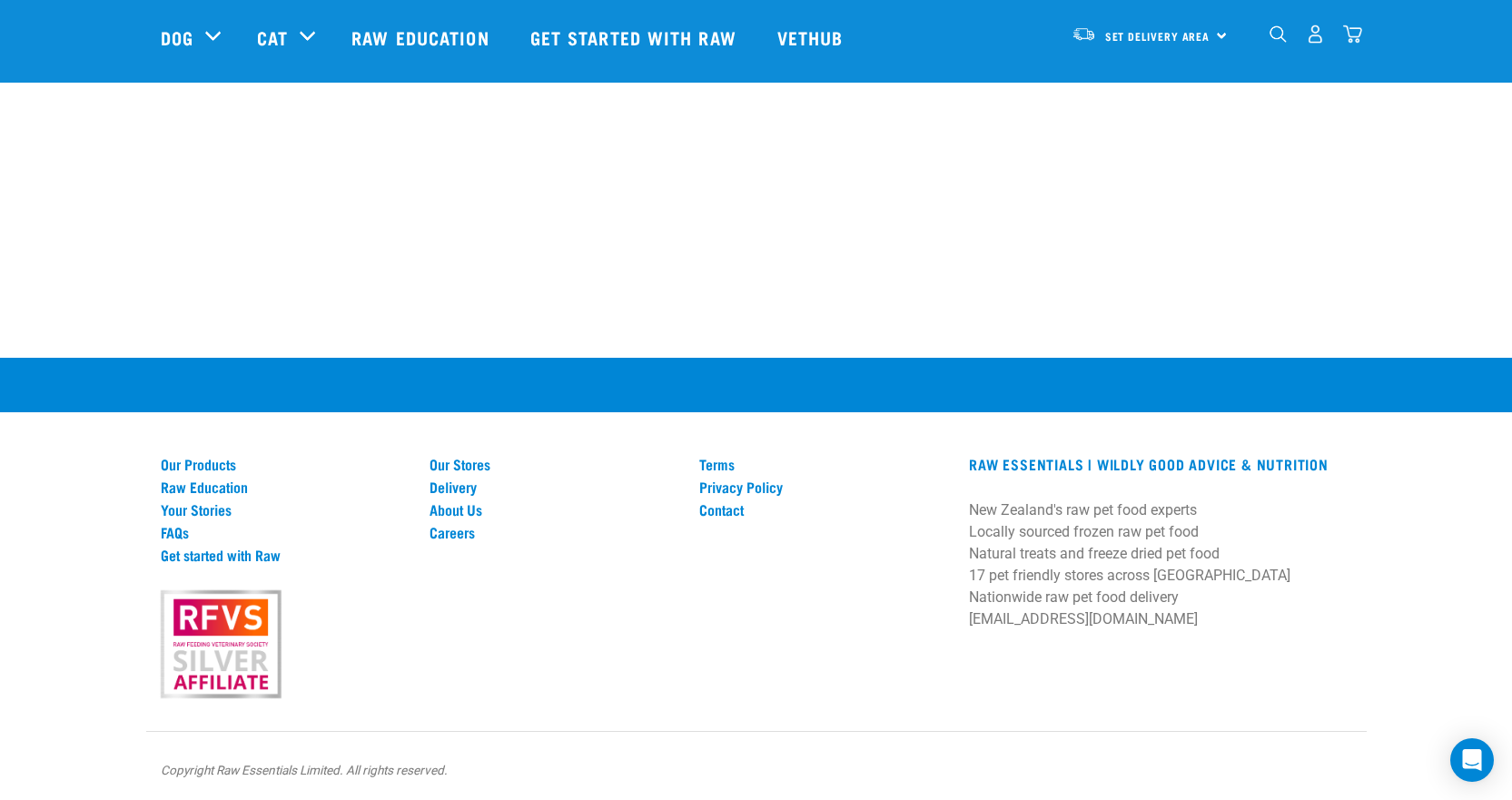
scroll to position [1462, 0]
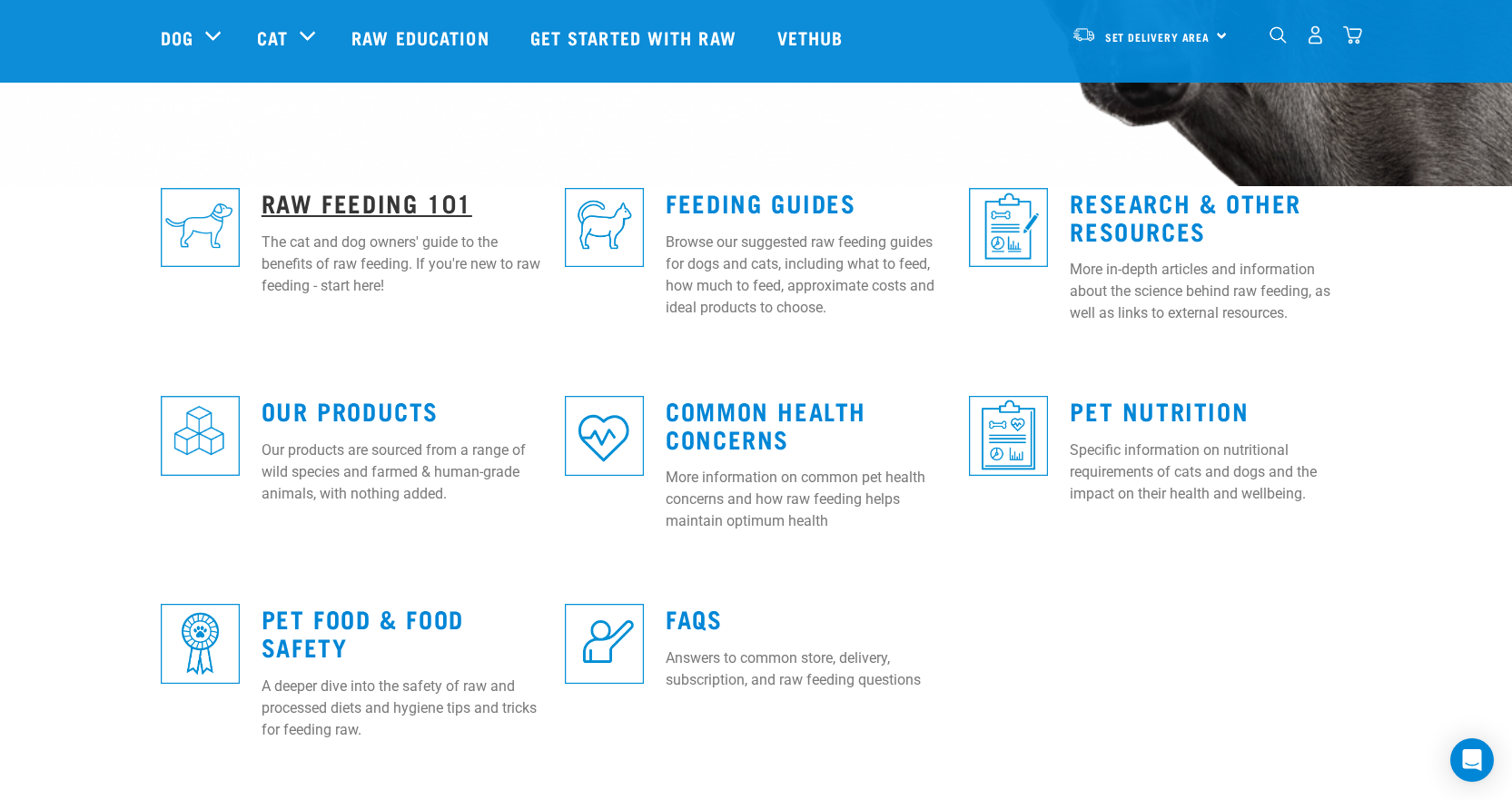
click at [417, 198] on link "Raw Feeding 101" at bounding box center [366, 201] width 211 height 14
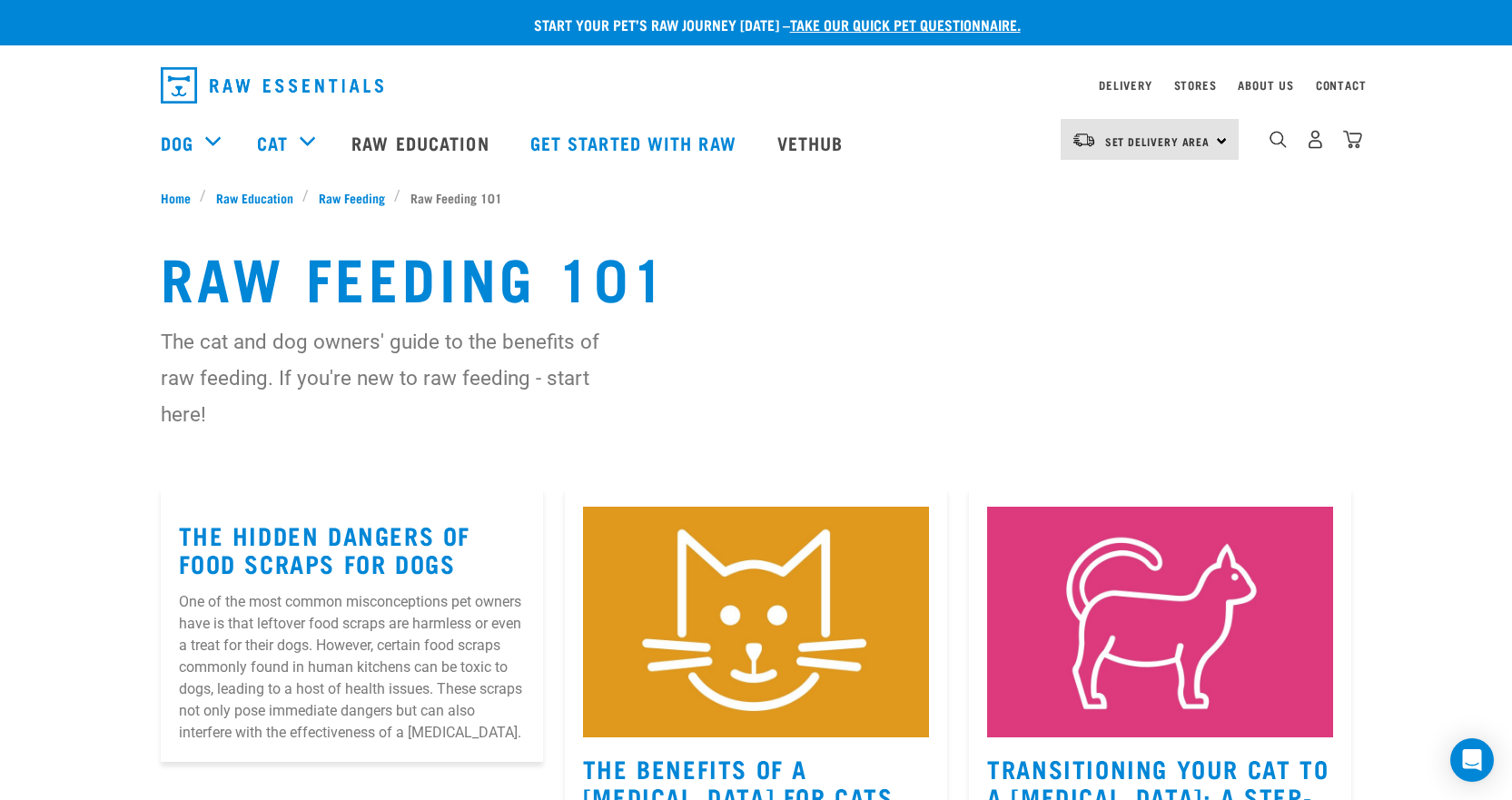
click at [870, 20] on link "take our quick pet questionnaire." at bounding box center [905, 24] width 231 height 8
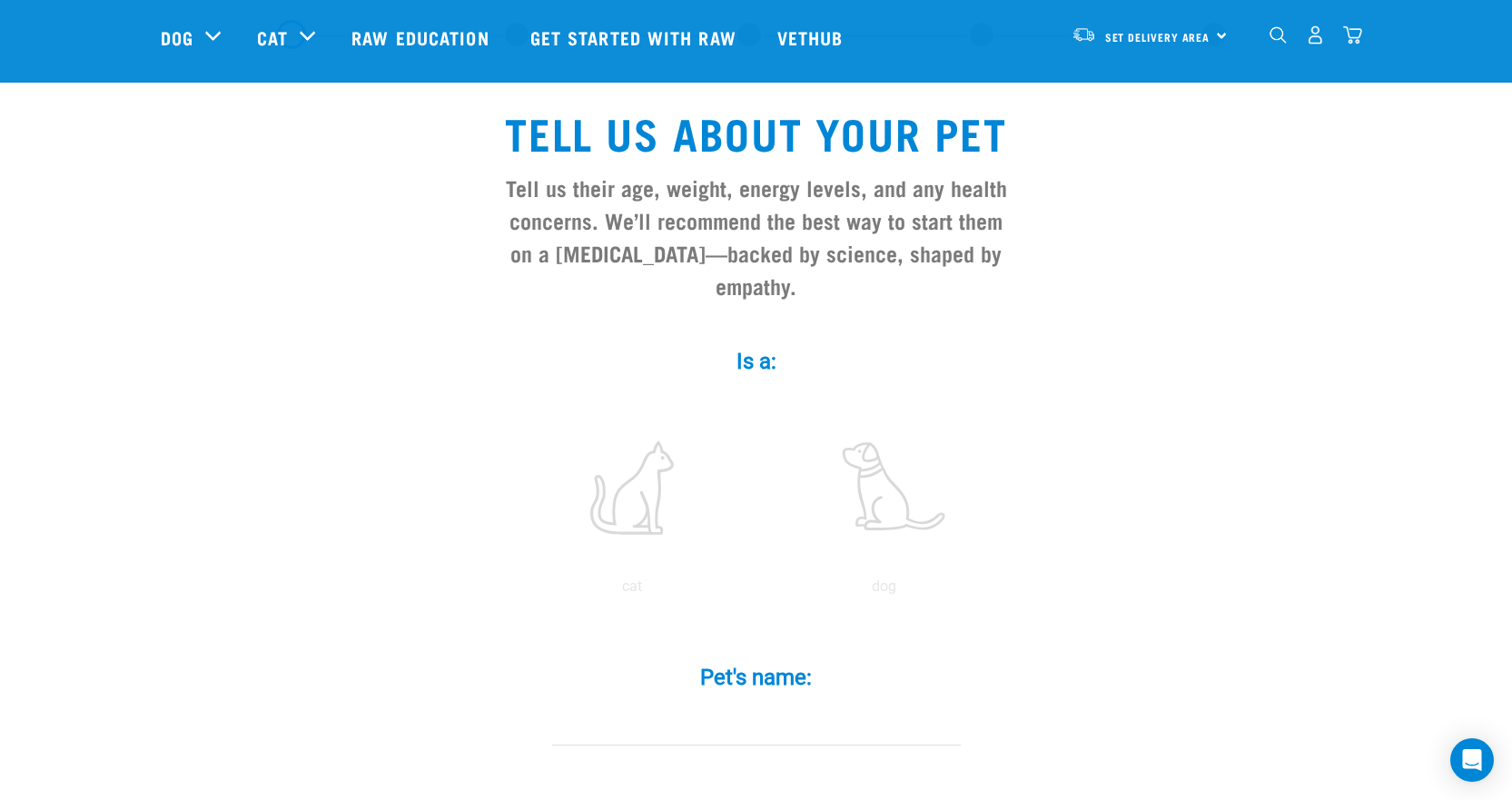
scroll to position [181, 0]
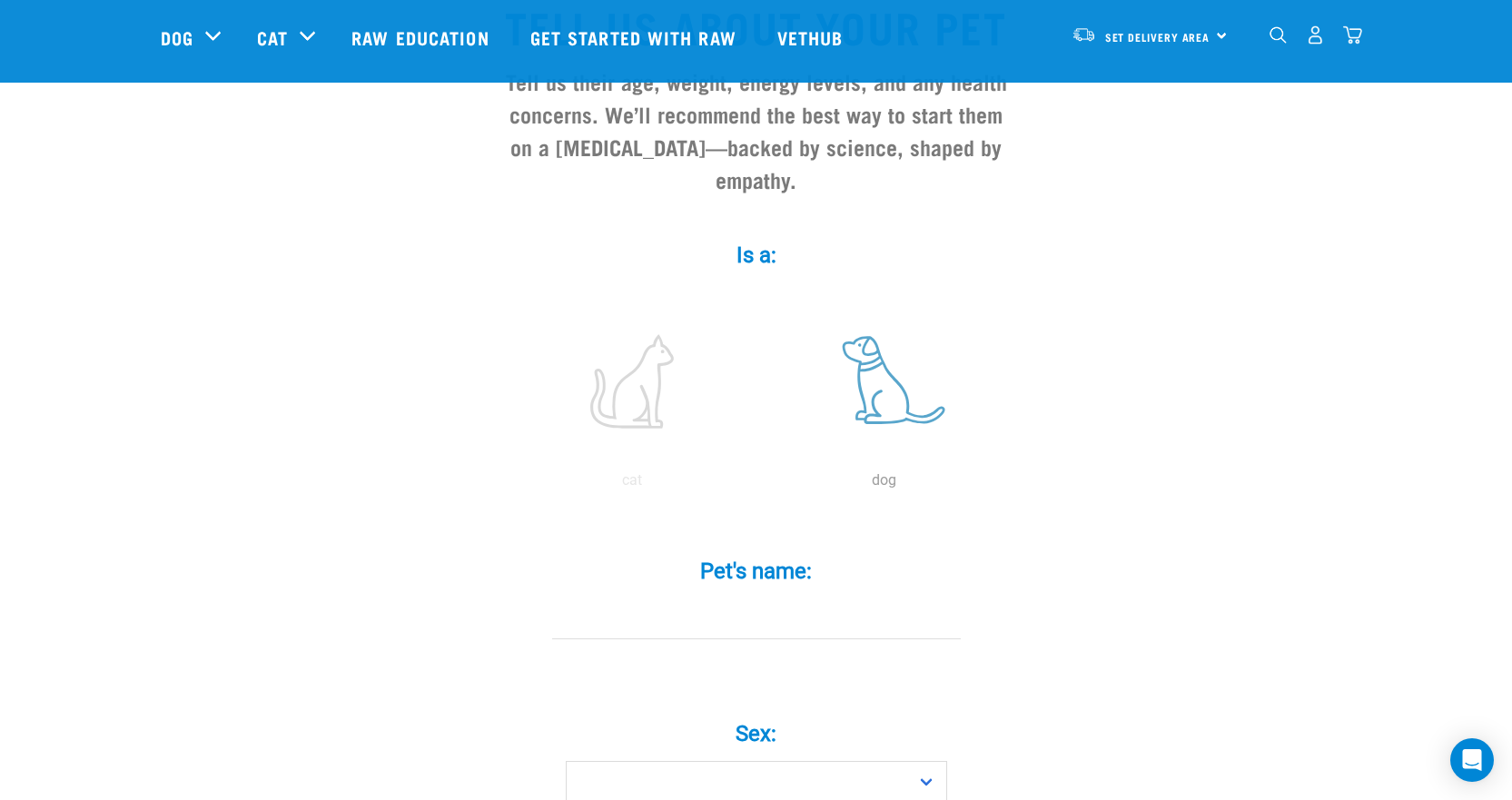
click at [862, 352] on label at bounding box center [884, 381] width 245 height 154
click at [758, 485] on input "radio" at bounding box center [758, 485] width 0 height 0
click at [730, 555] on label "Pet's name: *" at bounding box center [756, 571] width 545 height 33
click at [730, 599] on input "Pet's name: *" at bounding box center [756, 619] width 408 height 41
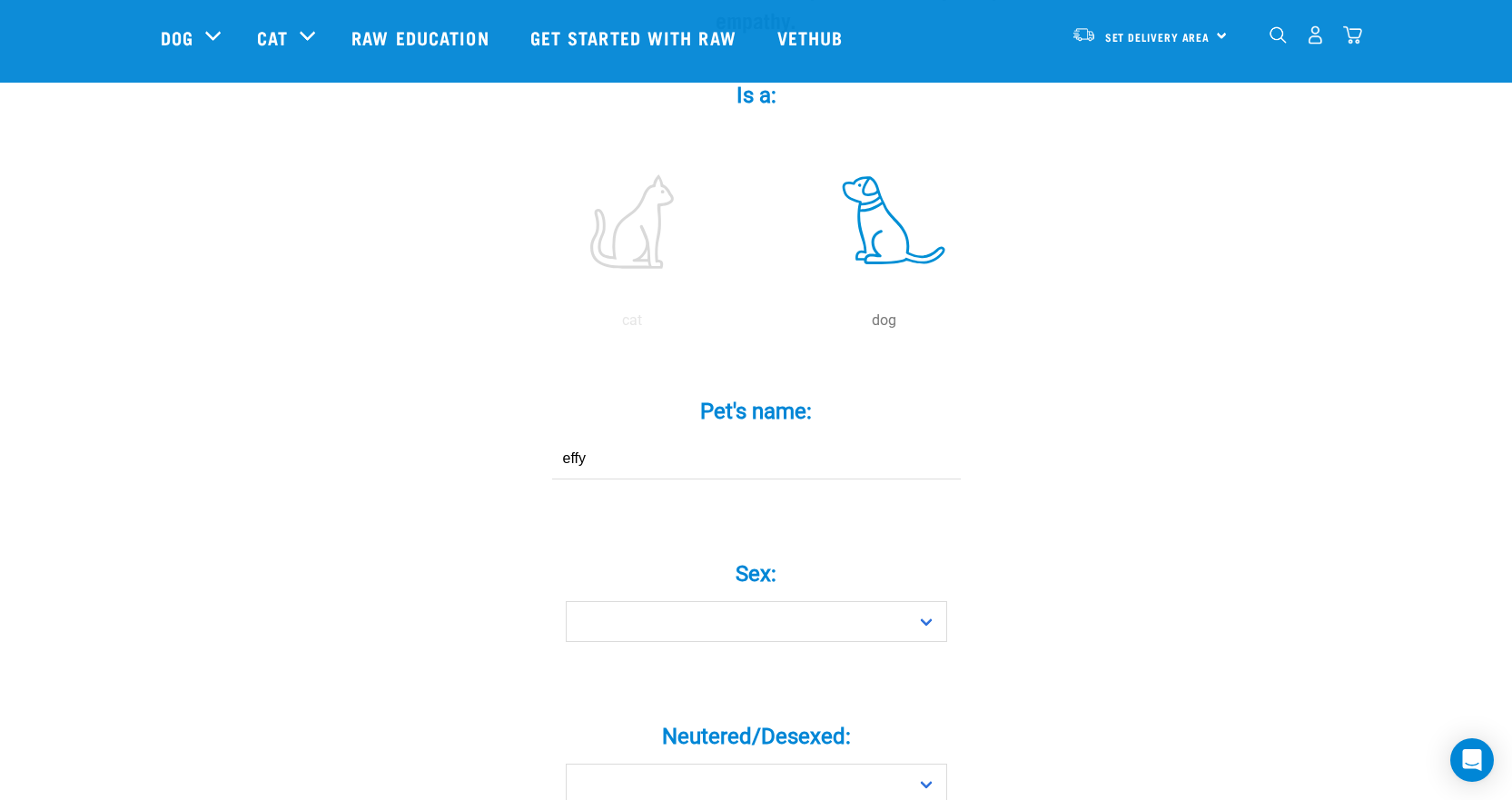
scroll to position [363, 0]
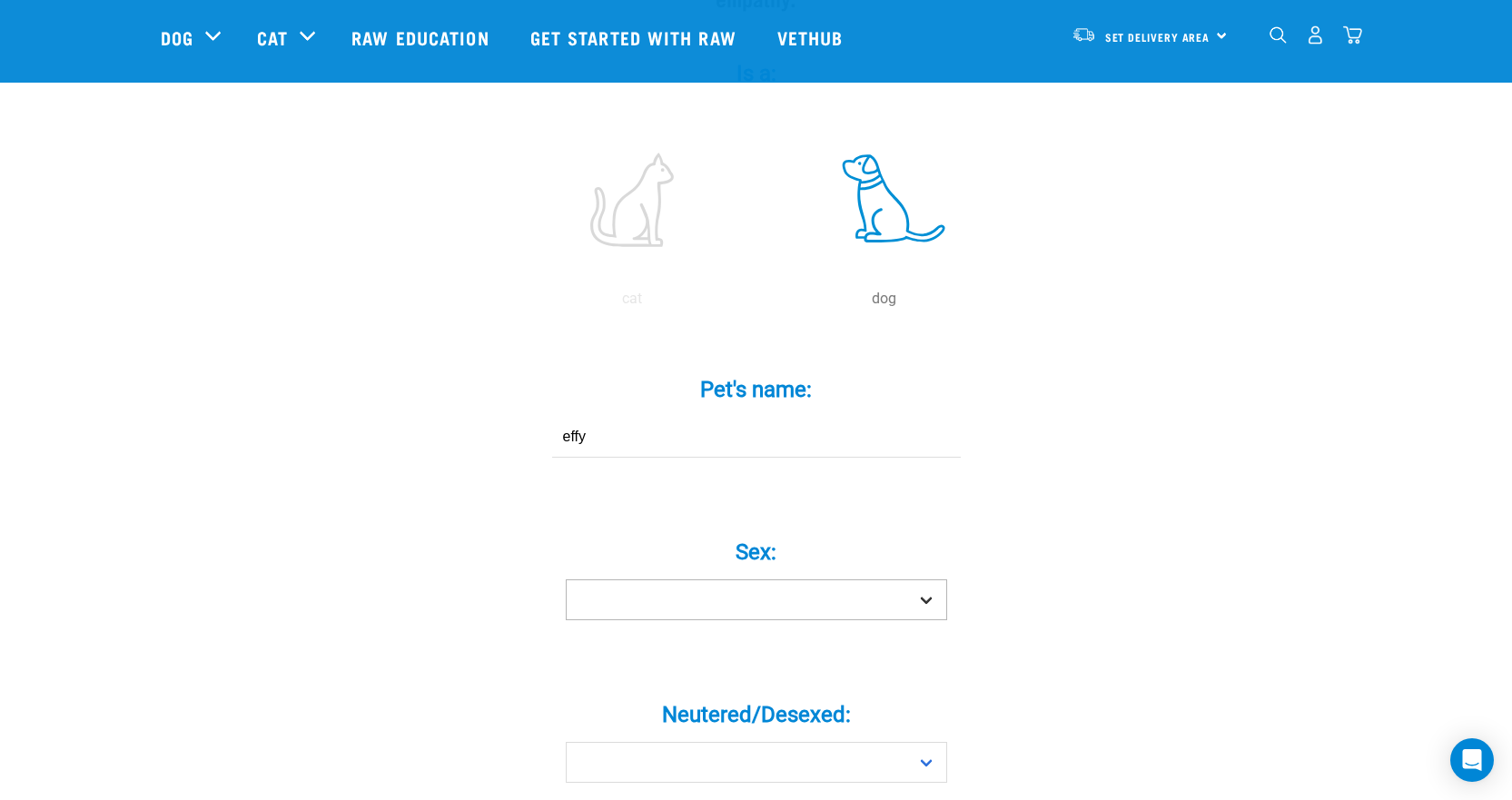
type input "effy"
click at [889, 579] on select "Boy Girl" at bounding box center [756, 600] width 381 height 41
select select "girl"
click at [566, 579] on select "Boy Girl" at bounding box center [756, 600] width 381 height 41
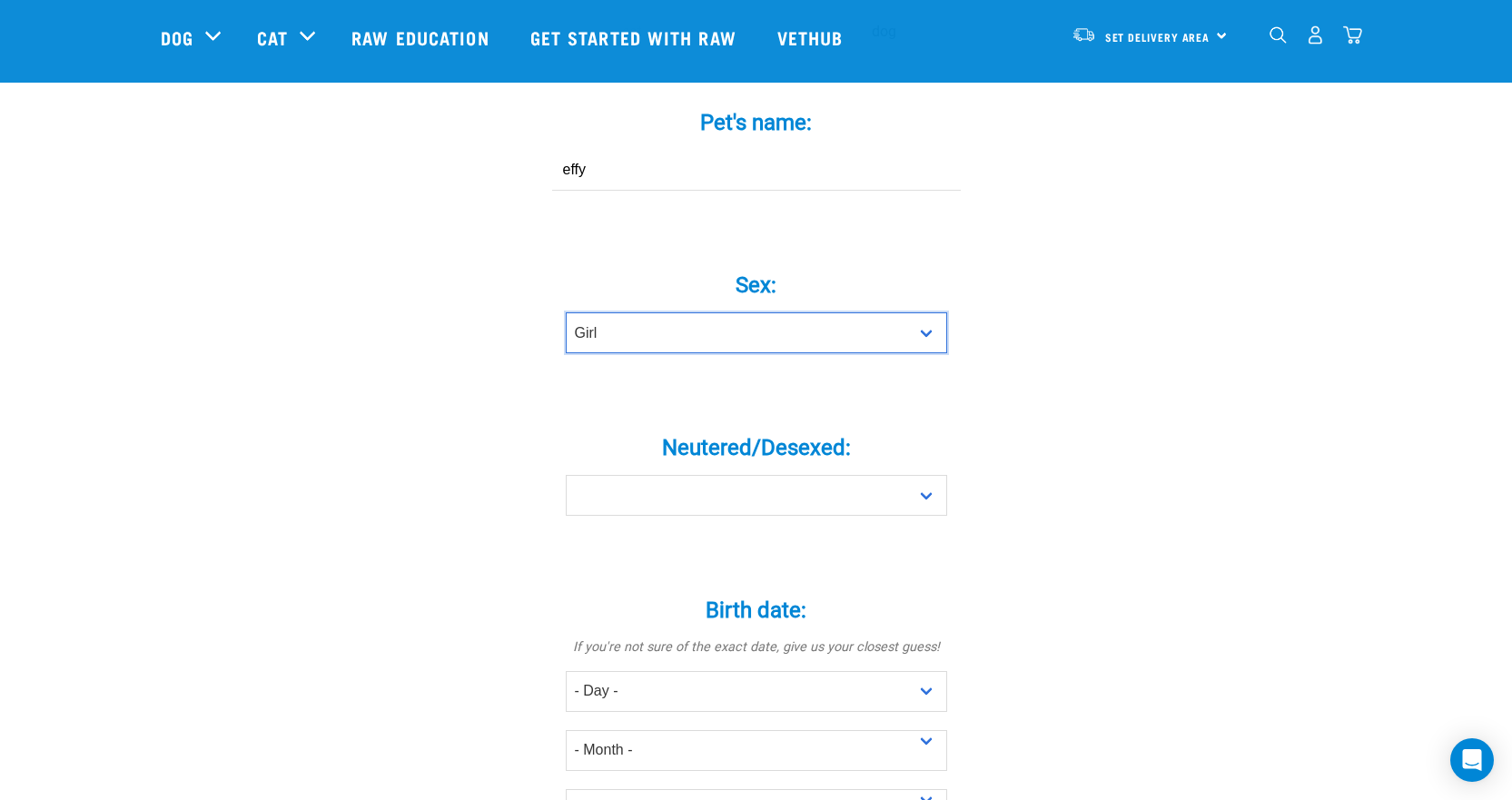
scroll to position [635, 0]
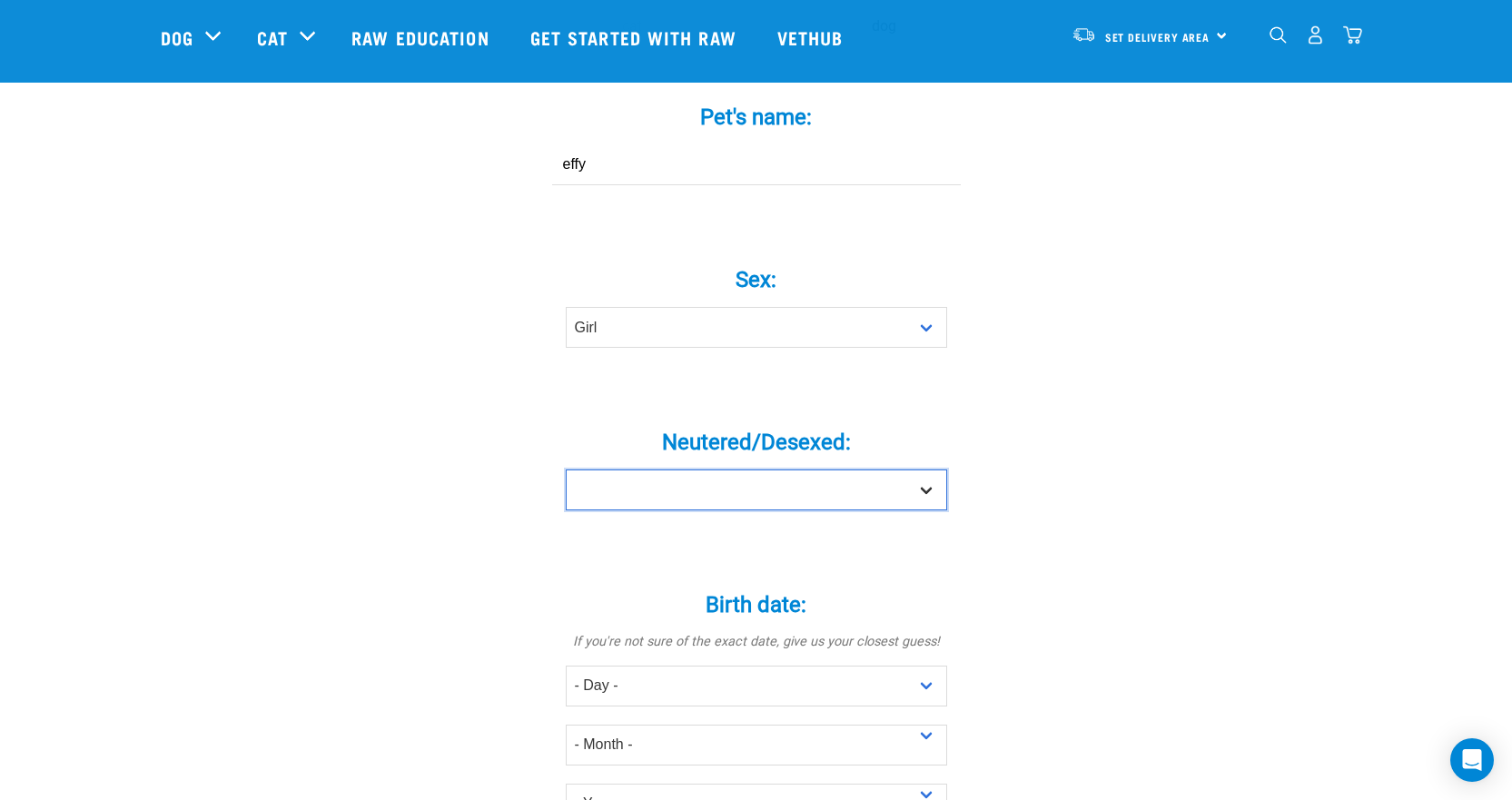
click at [934, 469] on select "Yes No" at bounding box center [756, 489] width 381 height 41
select select "yes"
click at [566, 469] on select "Yes No" at bounding box center [756, 489] width 381 height 41
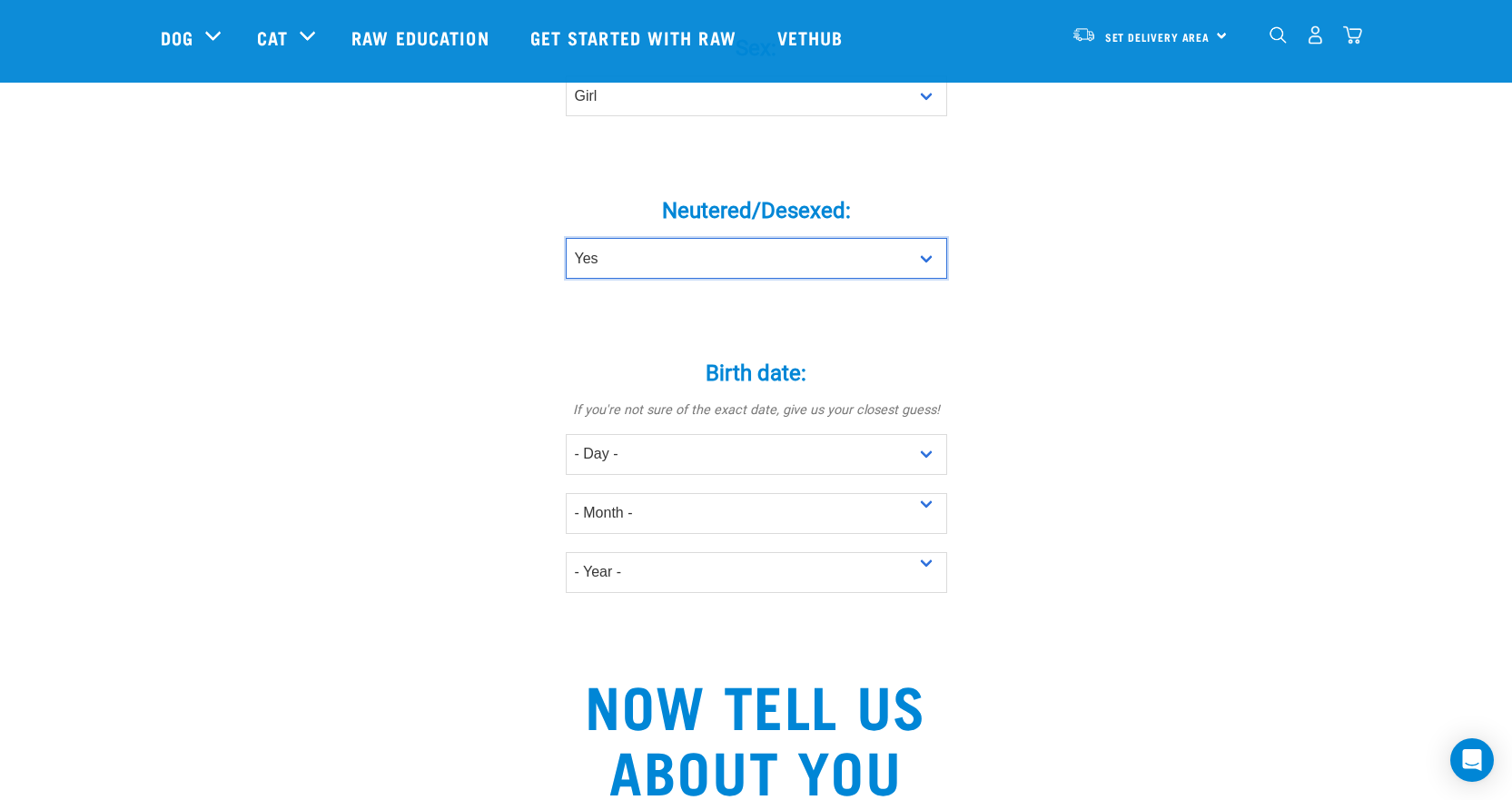
scroll to position [908, 0]
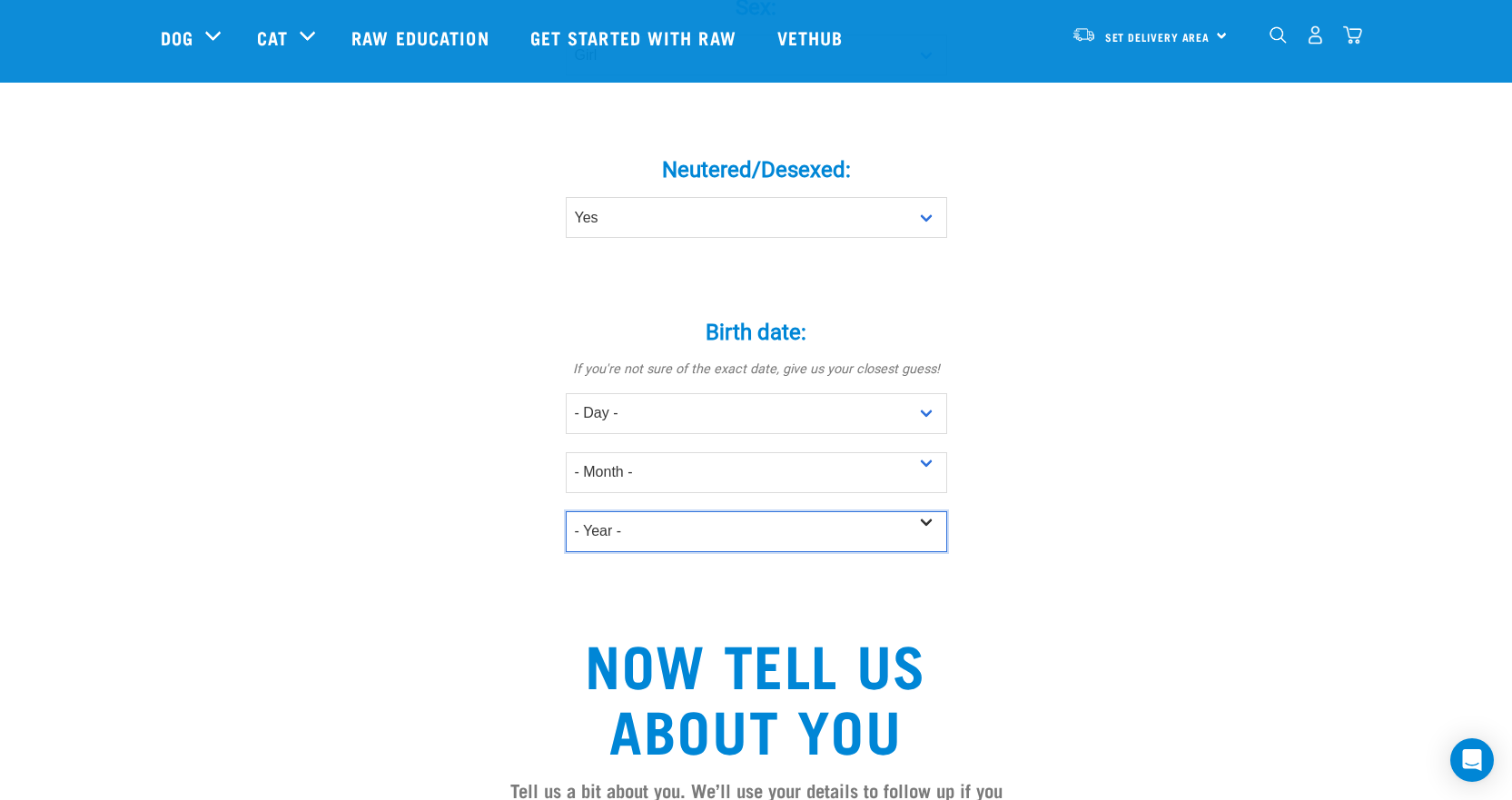
click at [921, 511] on select "- Year - 2025 2024 2023 2022 2021 2020 2019 2018 2017 2016 2015 2014 2013 2012" at bounding box center [756, 531] width 381 height 41
select select "2013"
click at [566, 511] on select "- Year - 2025 2024 2023 2022 2021 2020 2019 2018 2017 2016 2015 2014 2013 2012" at bounding box center [756, 531] width 381 height 41
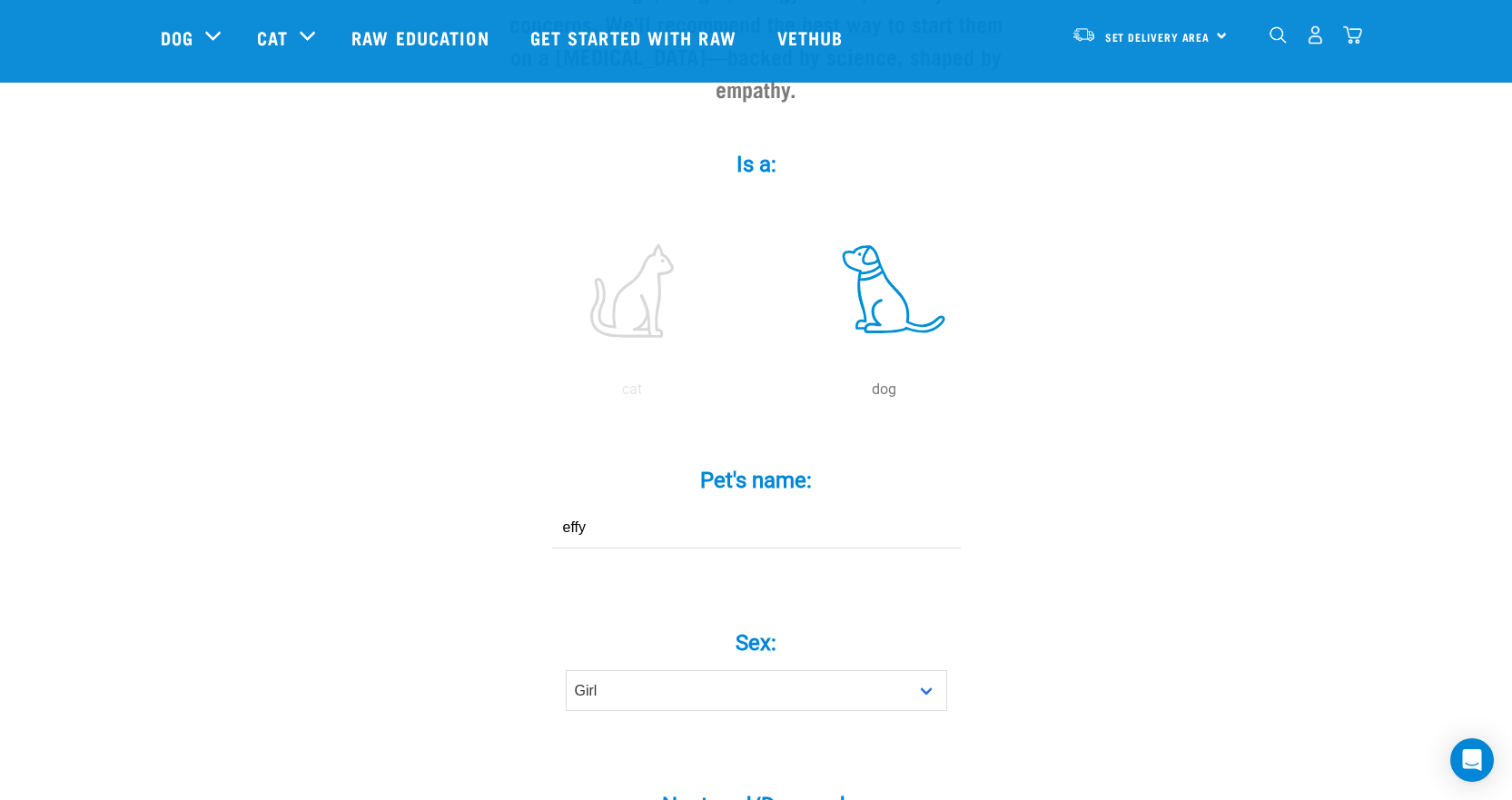
scroll to position [0, 0]
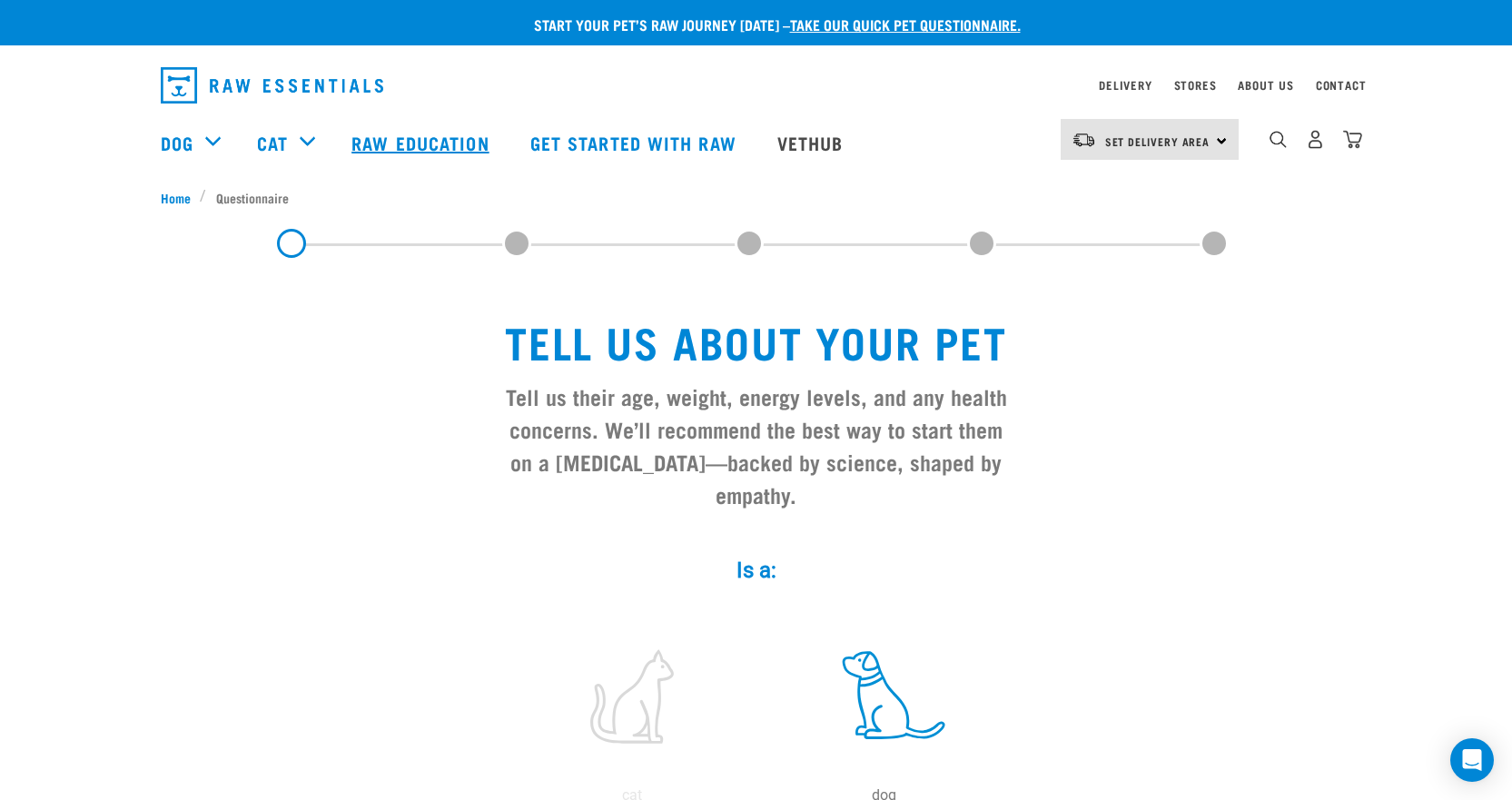
click at [404, 148] on link "Raw Education" at bounding box center [422, 143] width 178 height 73
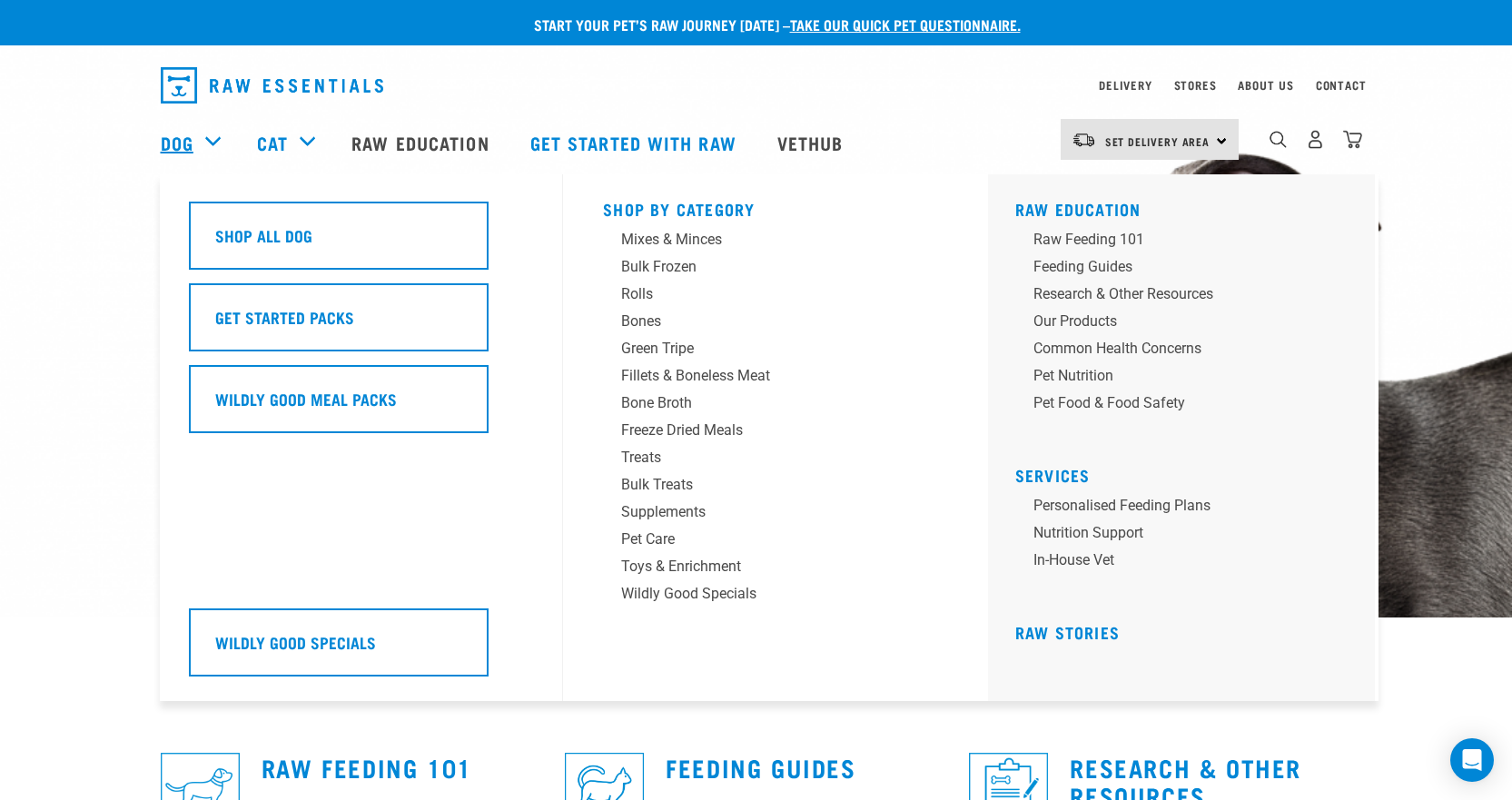
click at [183, 138] on link "Dog" at bounding box center [177, 142] width 33 height 27
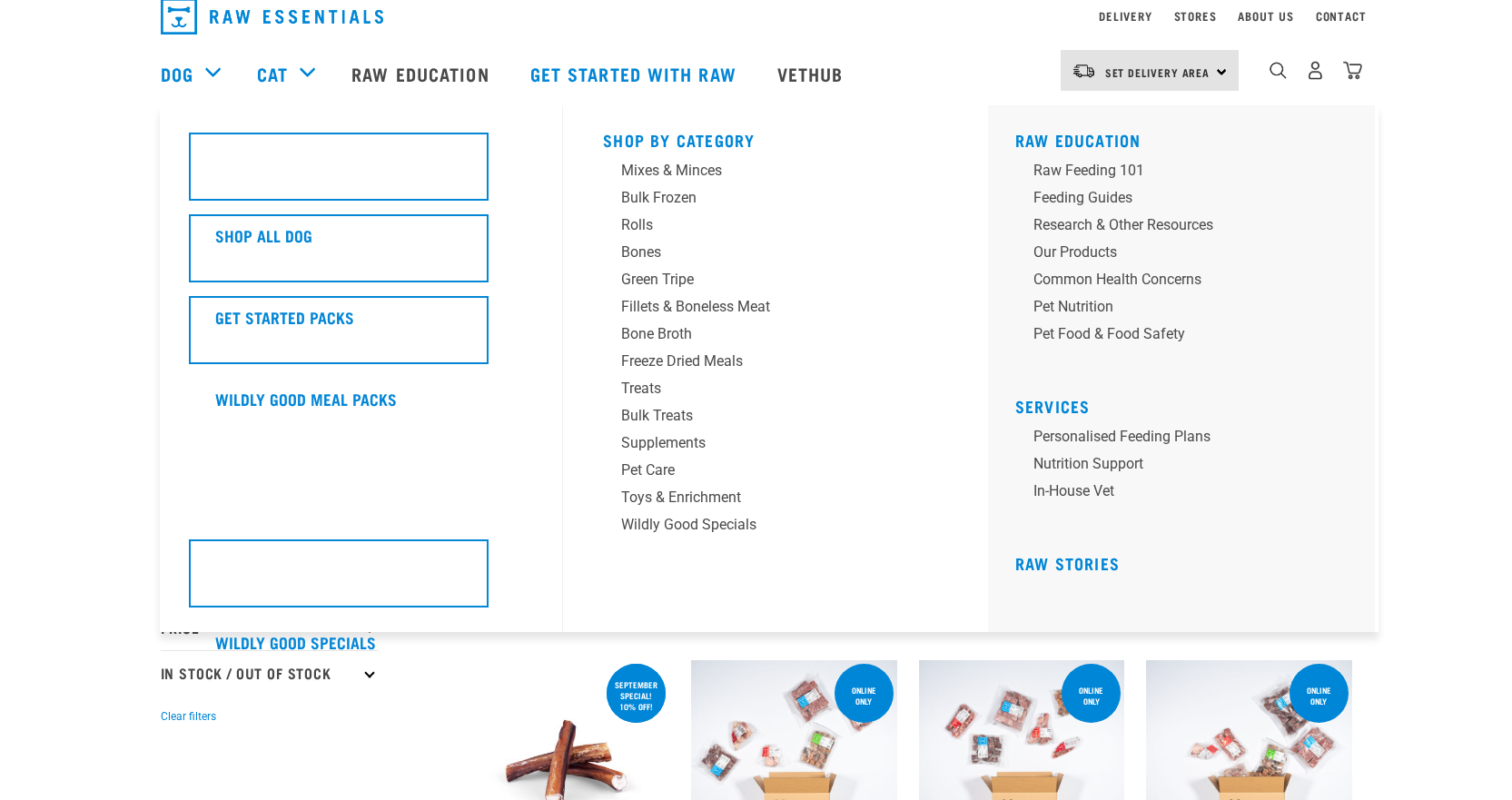
scroll to position [183, 0]
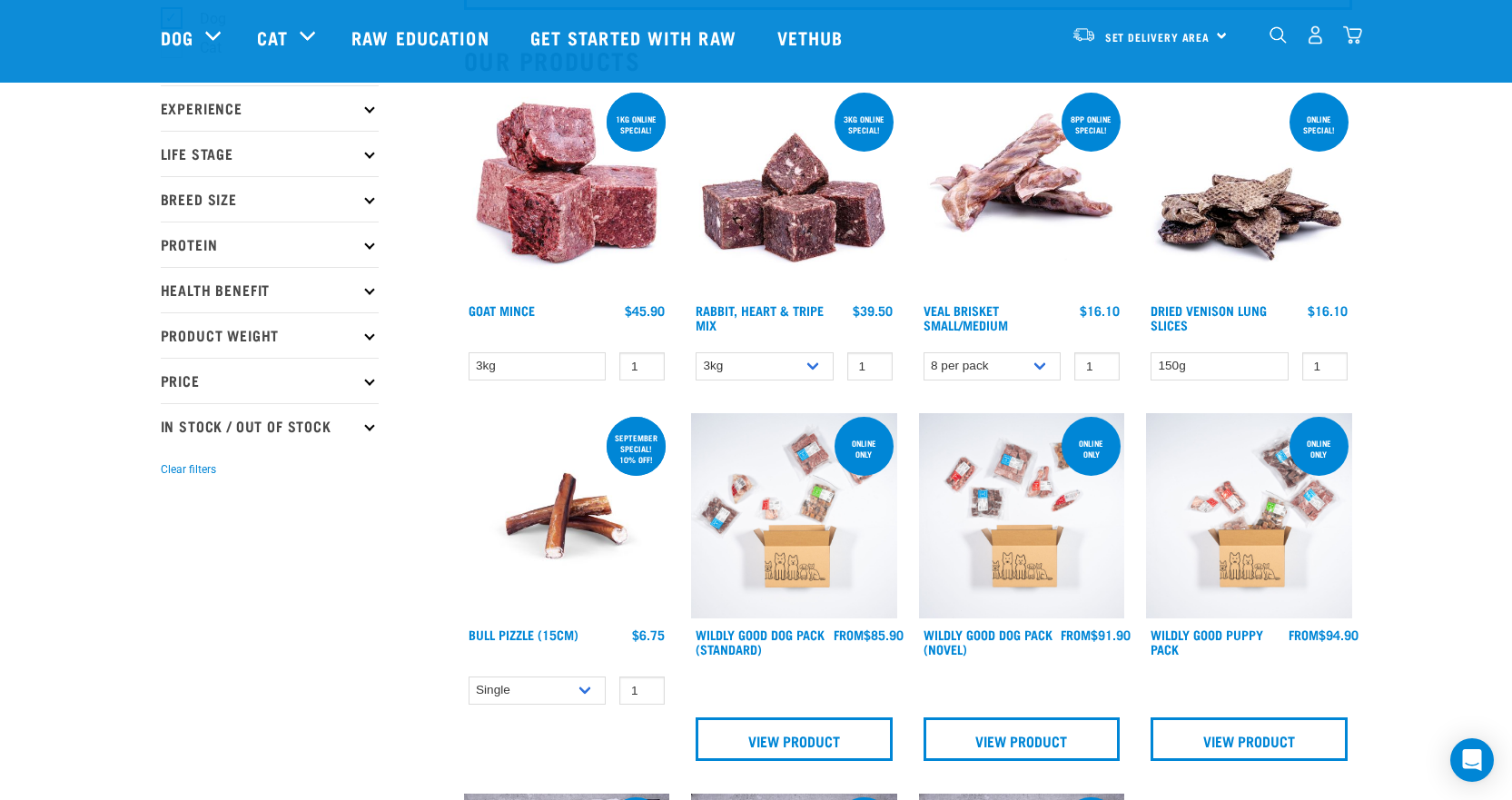
scroll to position [0, 0]
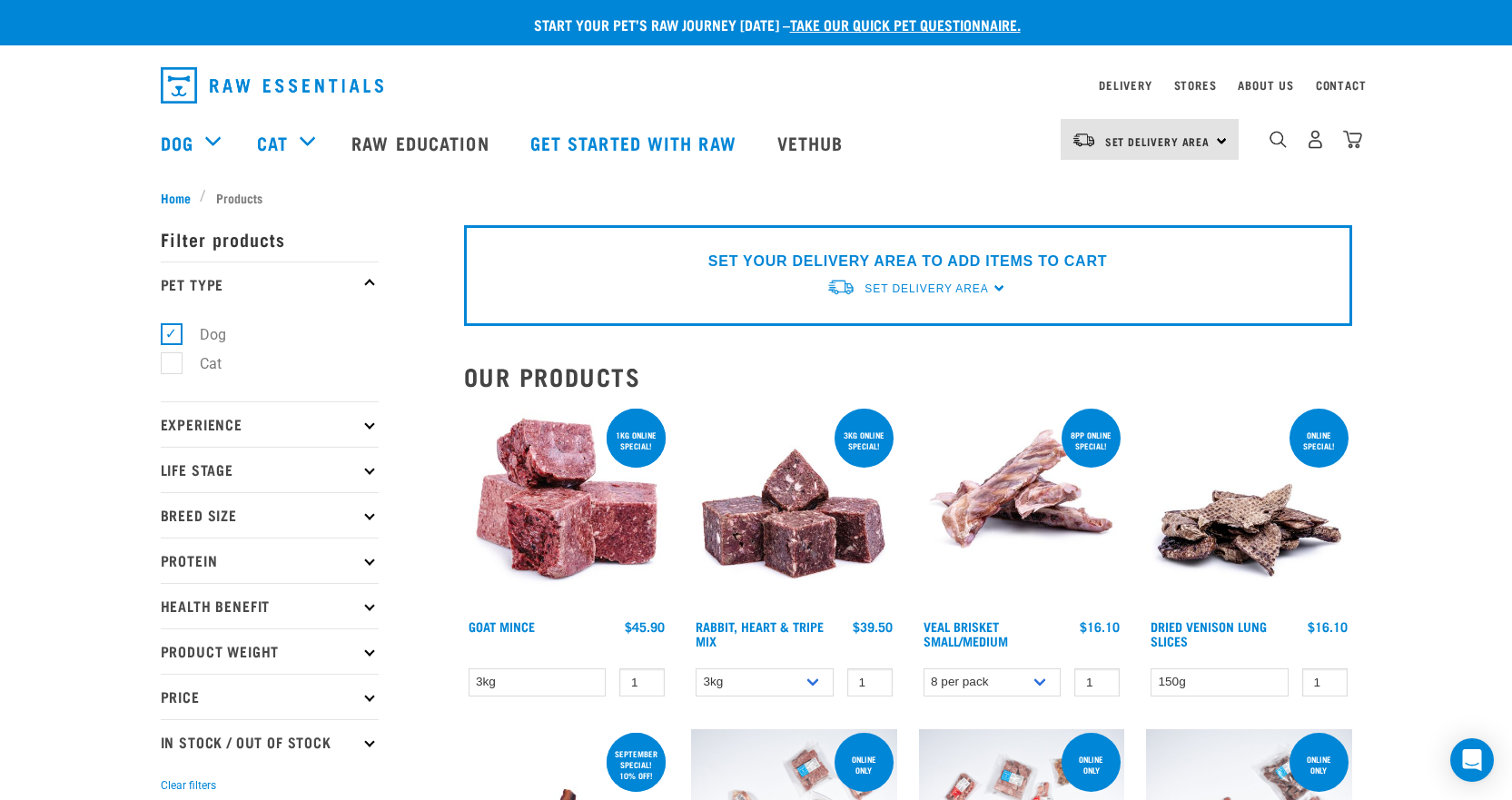
click at [353, 474] on p "Life Stage" at bounding box center [269, 469] width 218 height 46
click at [178, 640] on label "Senior Dog" at bounding box center [224, 637] width 108 height 23
click at [172, 640] on input "Senior Dog" at bounding box center [166, 634] width 12 height 12
checkbox input "true"
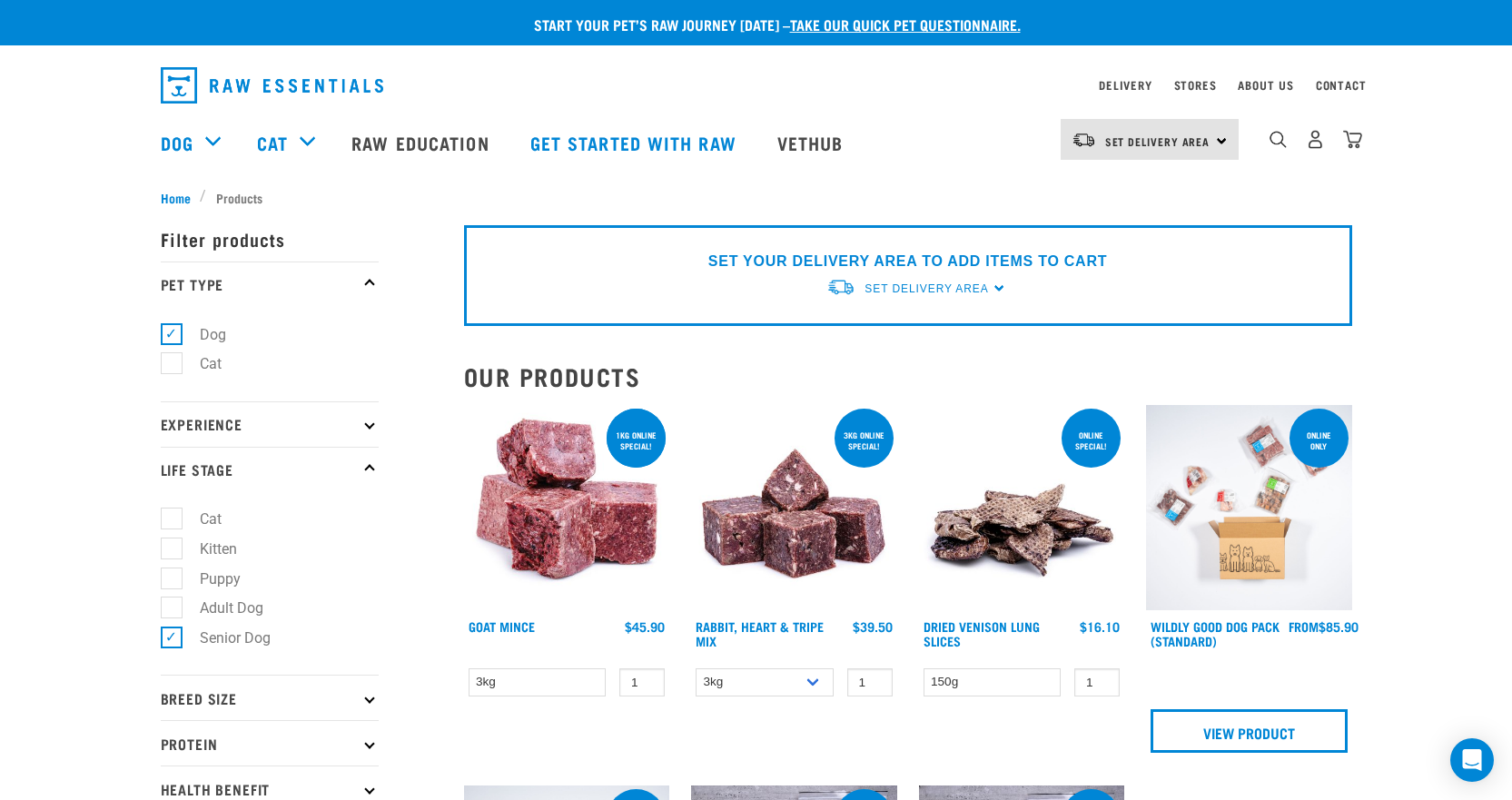
click at [312, 424] on p "Experience" at bounding box center [269, 424] width 218 height 46
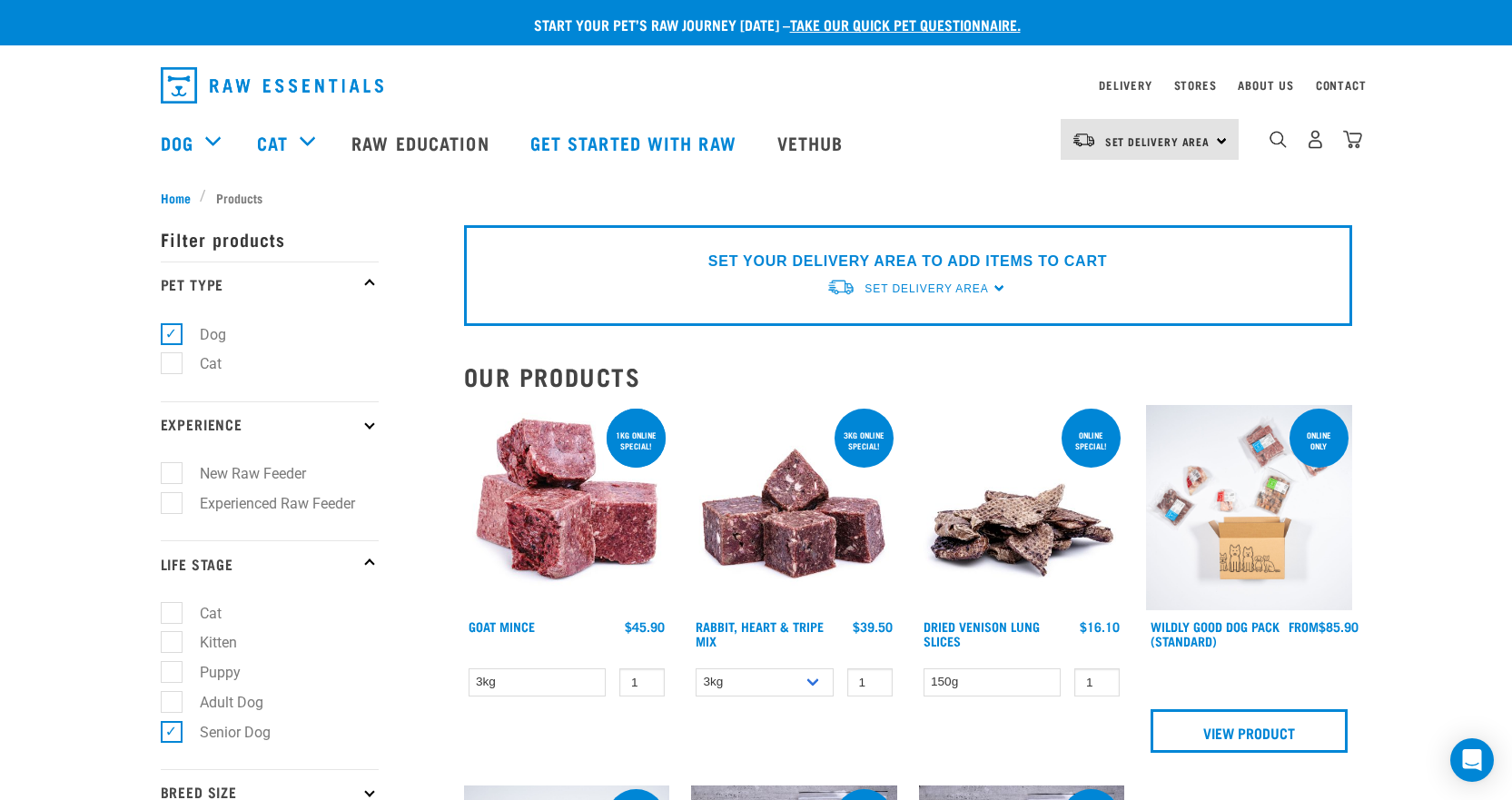
click at [229, 472] on label "New Raw Feeder" at bounding box center [242, 473] width 142 height 23
click at [172, 472] on input "New Raw Feeder" at bounding box center [166, 470] width 12 height 12
checkbox input "true"
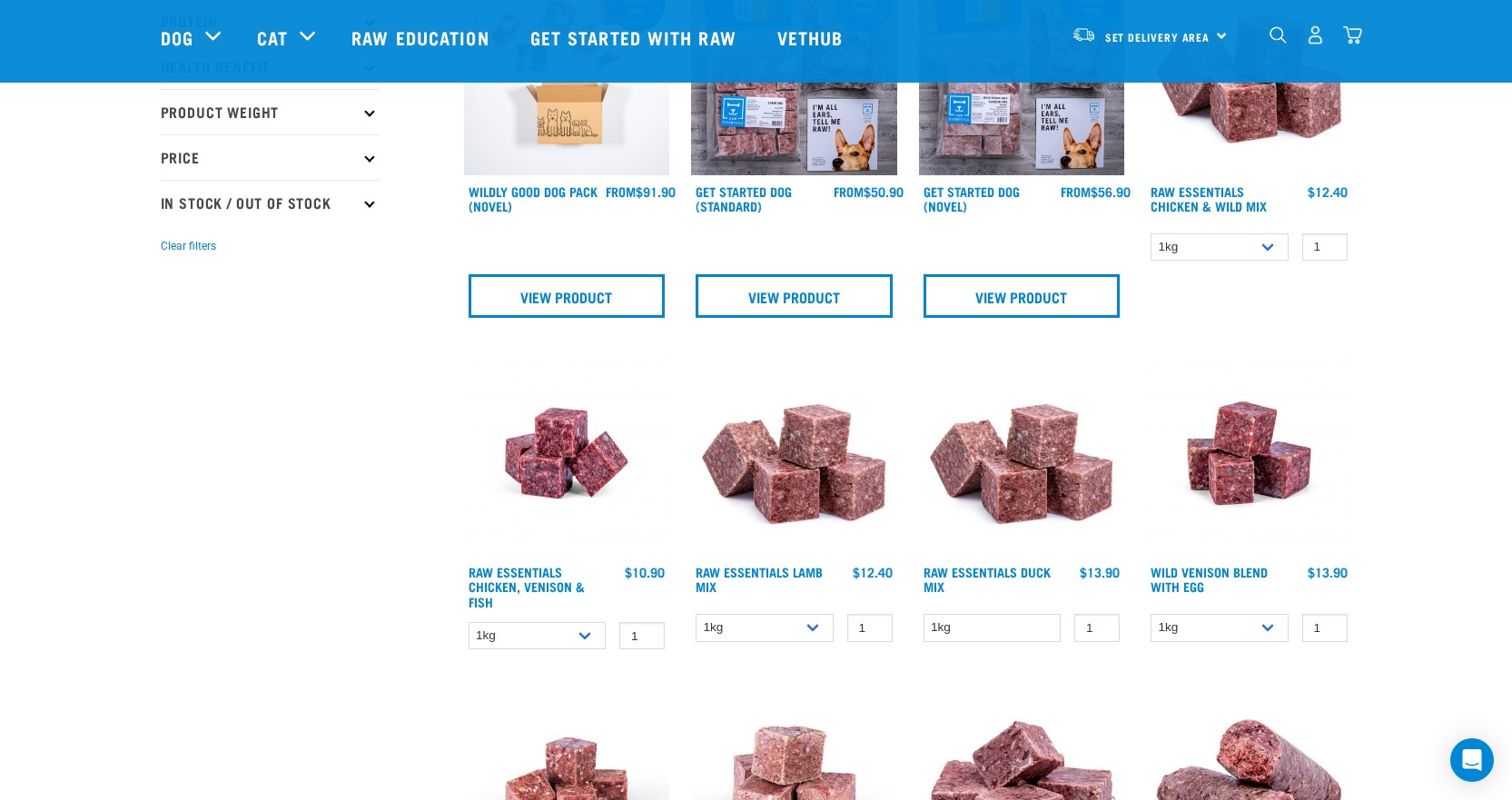
scroll to position [726, 0]
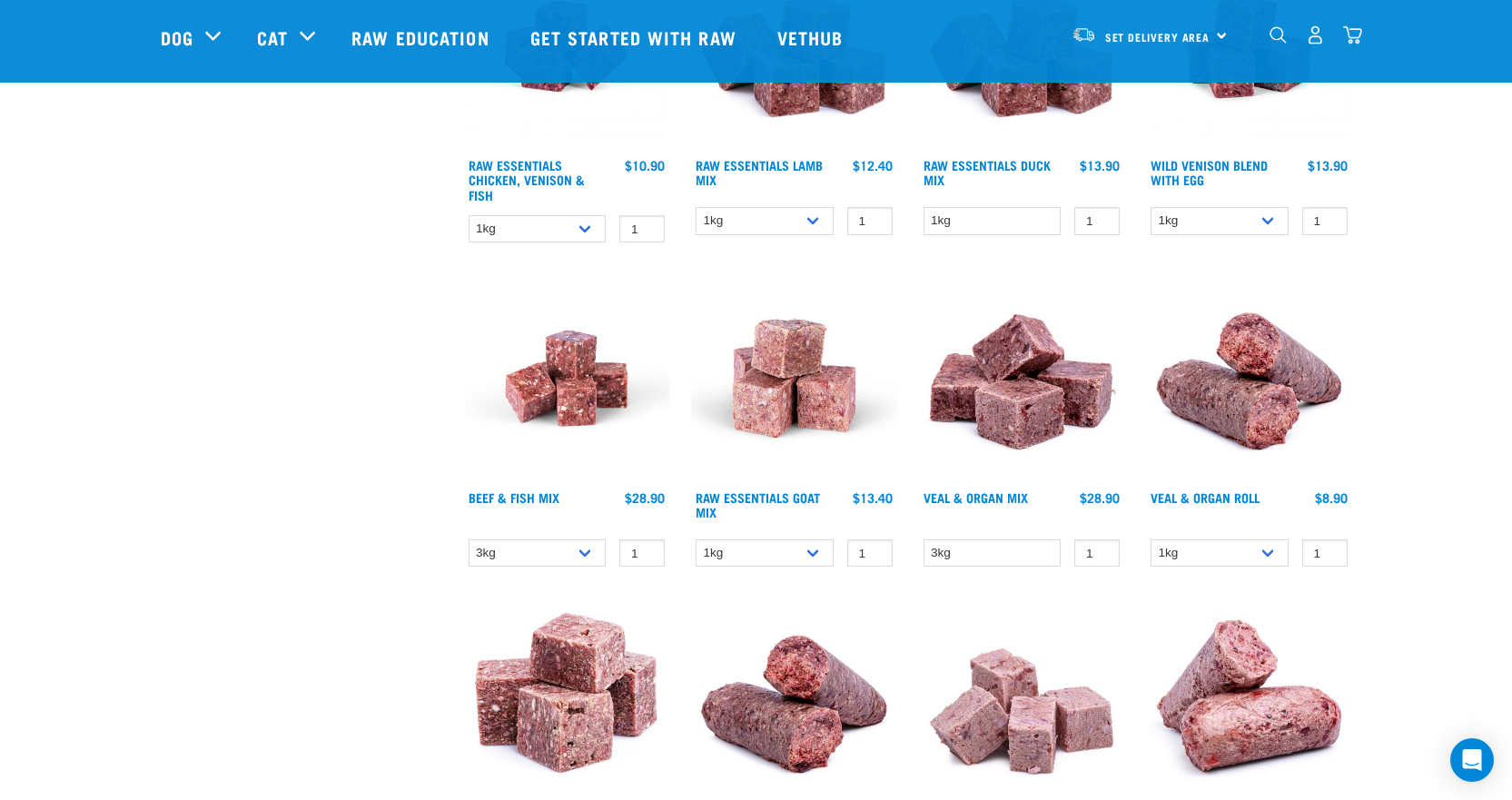
scroll to position [1271, 0]
